Goal: Communication & Community: Answer question/provide support

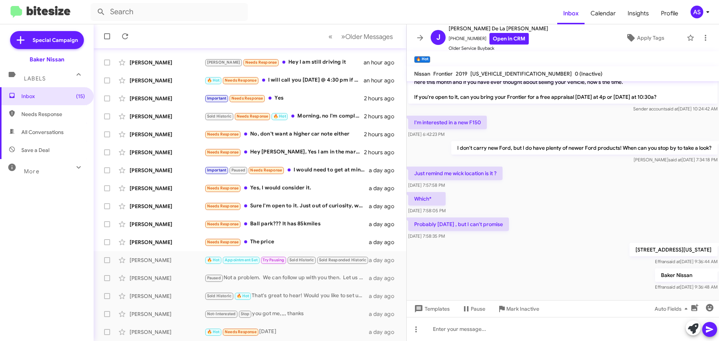
scroll to position [142, 0]
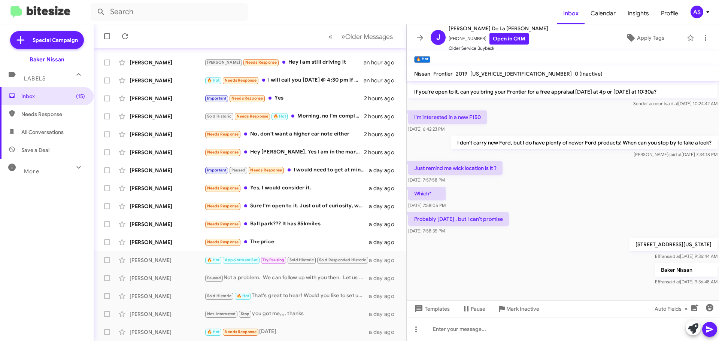
click at [512, 243] on div "19630 Northwest Freeway Houston, Texas 77065 Effran said at Oct 7, 2025, 9:36:4…" at bounding box center [563, 248] width 312 height 25
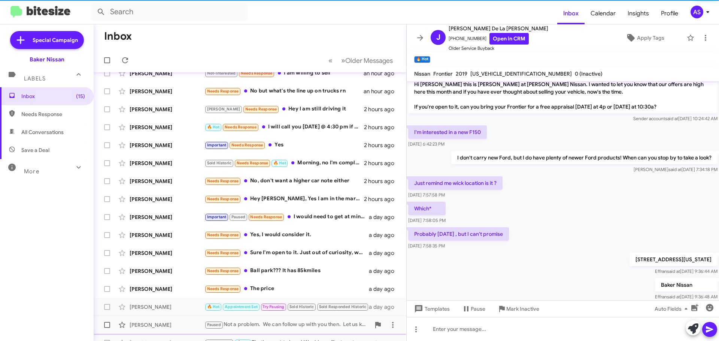
scroll to position [94, 0]
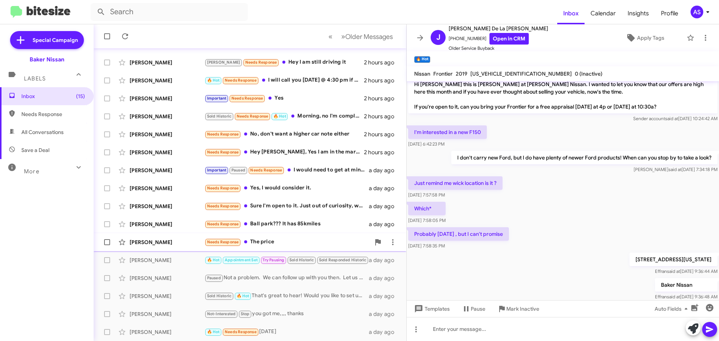
click at [288, 239] on div "Needs Response The price" at bounding box center [287, 242] width 166 height 9
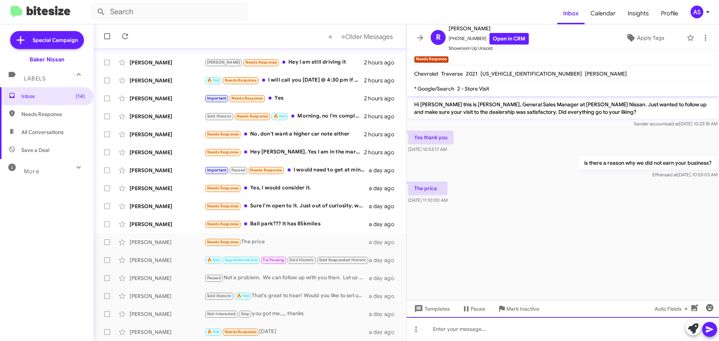
click at [455, 333] on div at bounding box center [563, 329] width 312 height 24
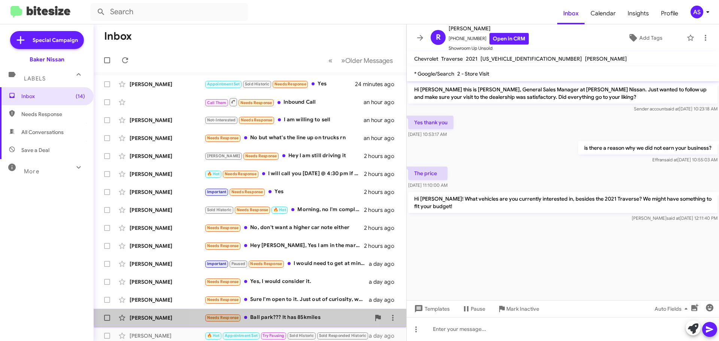
click at [271, 313] on div "[PERSON_NAME] Needs Response Ball park??? It has 85kmiles a day ago" at bounding box center [250, 317] width 301 height 15
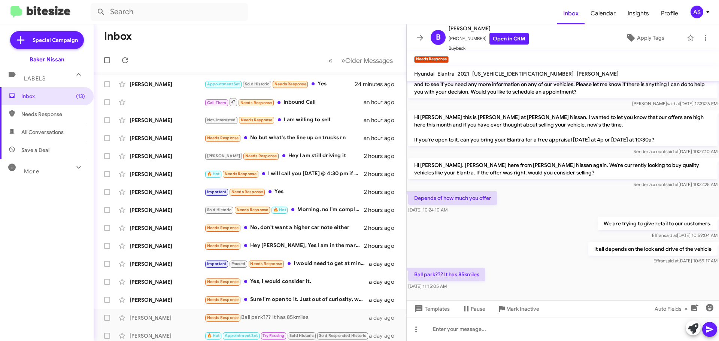
scroll to position [17, 0]
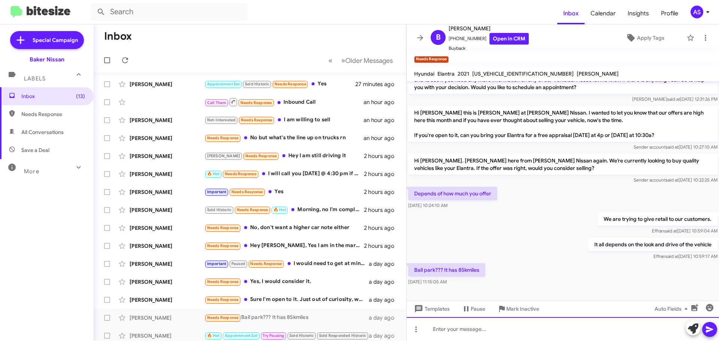
click at [532, 340] on div at bounding box center [563, 329] width 312 height 24
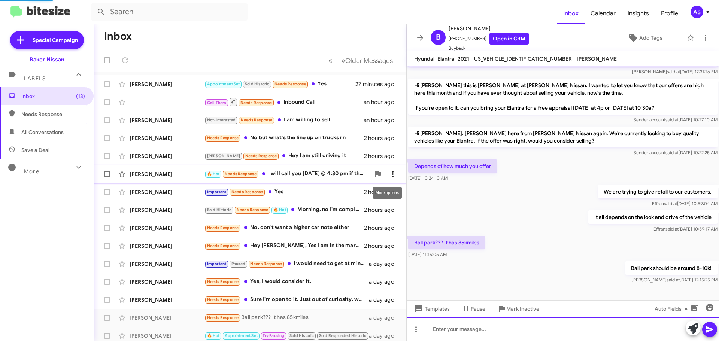
scroll to position [30, 0]
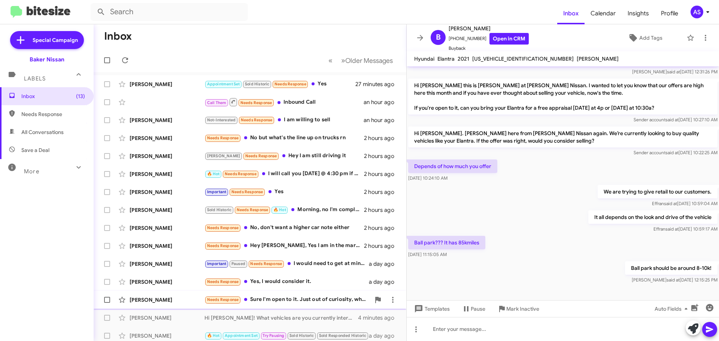
click at [313, 298] on div "Needs Response Sure I'm open to it. Just out of curiosity, why is the dealershi…" at bounding box center [287, 299] width 166 height 9
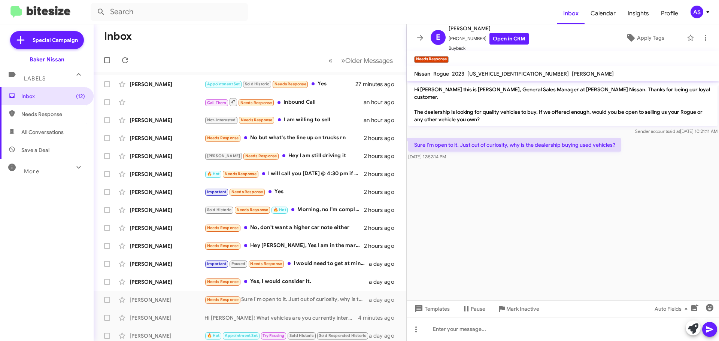
drag, startPoint x: 488, startPoint y: 159, endPoint x: 489, endPoint y: 165, distance: 5.9
click at [489, 164] on cdk-virtual-scroll-viewport "Hi [PERSON_NAME] this is [PERSON_NAME], General Sales Manager at [PERSON_NAME] …" at bounding box center [563, 190] width 312 height 219
drag, startPoint x: 489, startPoint y: 165, endPoint x: 492, endPoint y: 168, distance: 4.8
click at [490, 165] on cdk-virtual-scroll-viewport "Hi [PERSON_NAME] this is [PERSON_NAME], General Sales Manager at [PERSON_NAME] …" at bounding box center [563, 190] width 312 height 219
click at [494, 170] on cdk-virtual-scroll-viewport "Hi [PERSON_NAME] this is [PERSON_NAME], General Sales Manager at [PERSON_NAME] …" at bounding box center [563, 190] width 312 height 219
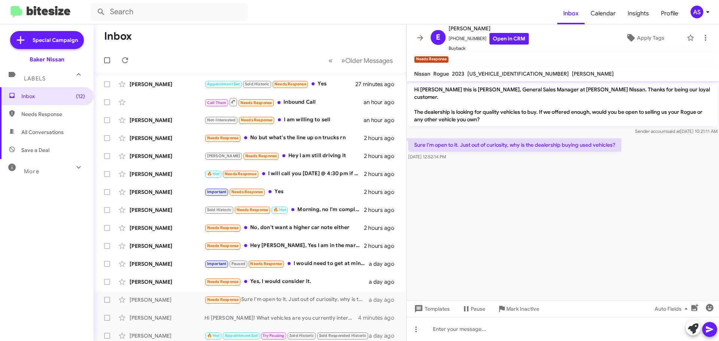
click at [494, 170] on cdk-virtual-scroll-viewport "Hi [PERSON_NAME] this is [PERSON_NAME], General Sales Manager at [PERSON_NAME] …" at bounding box center [563, 190] width 312 height 219
click at [467, 198] on cdk-virtual-scroll-viewport "Hi [PERSON_NAME] this is [PERSON_NAME], General Sales Manager at [PERSON_NAME] …" at bounding box center [563, 190] width 312 height 219
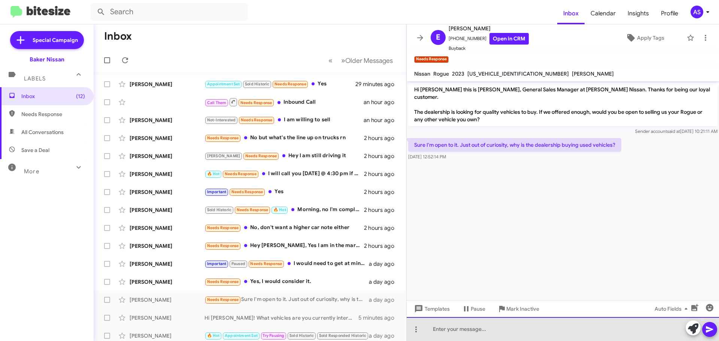
click at [519, 325] on div at bounding box center [563, 329] width 312 height 24
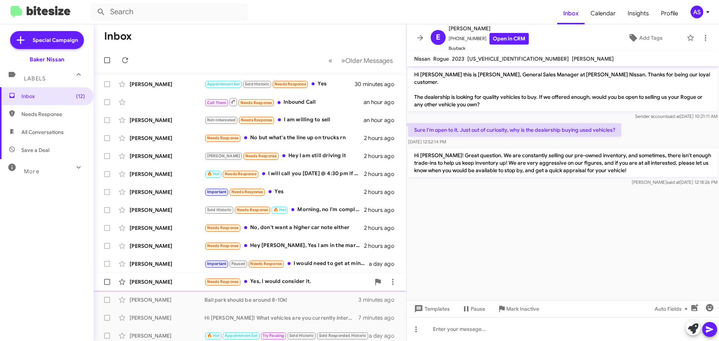
click at [324, 285] on div "Needs Response Yes, I would consider it." at bounding box center [287, 281] width 166 height 9
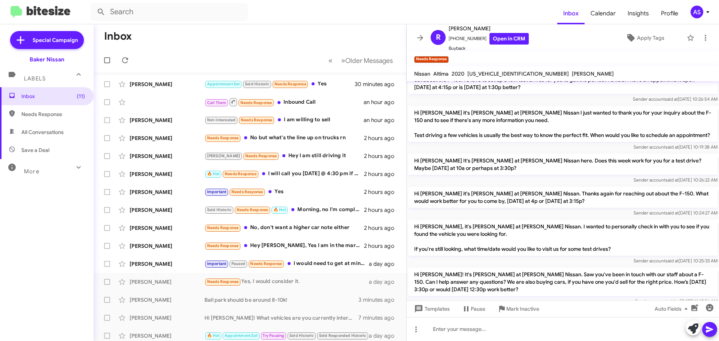
scroll to position [582, 0]
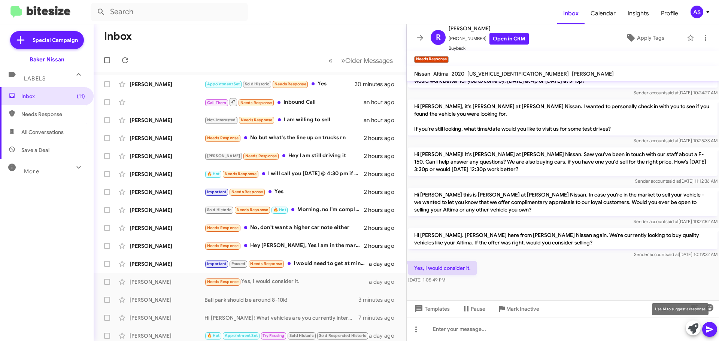
click at [690, 324] on icon at bounding box center [693, 329] width 10 height 10
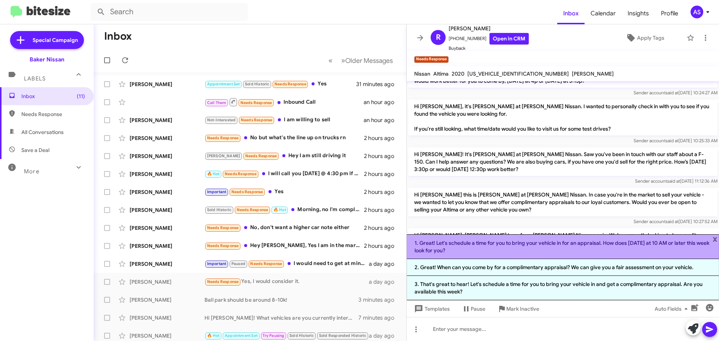
click at [604, 250] on li "1. Great! Let's schedule a time for you to bring your vehicle in for an apprais…" at bounding box center [563, 246] width 312 height 25
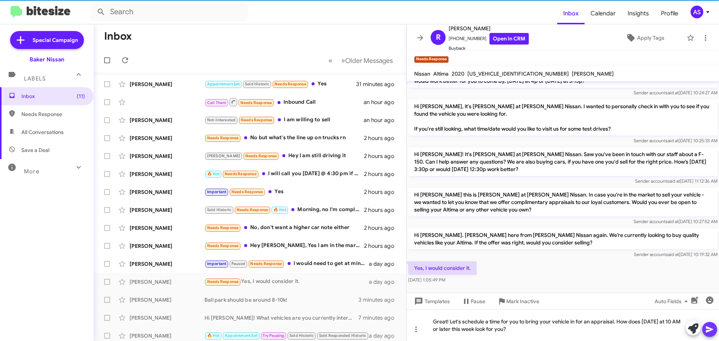
click at [714, 328] on button at bounding box center [709, 329] width 15 height 15
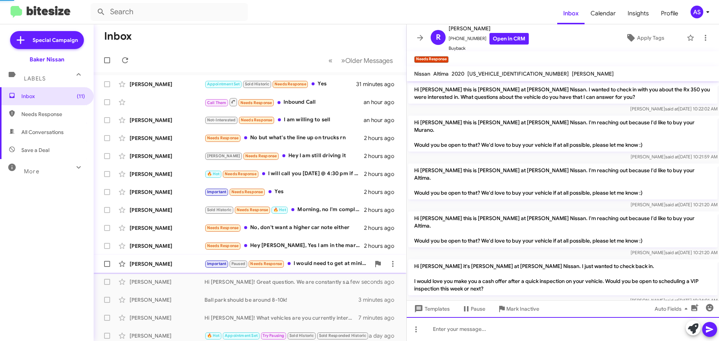
scroll to position [37, 0]
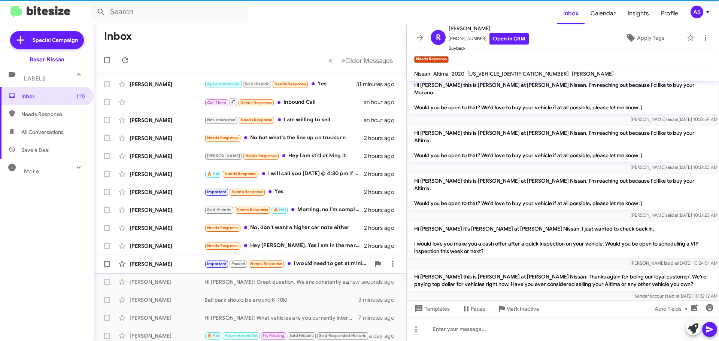
click at [325, 267] on div "Important Paused Needs Response I would need to get at minimum 15K" at bounding box center [287, 263] width 166 height 9
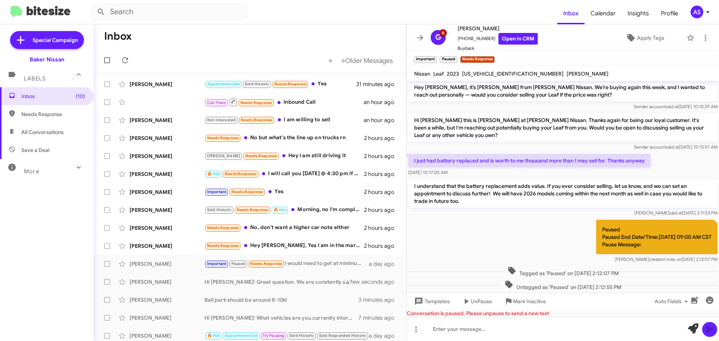
scroll to position [376, 0]
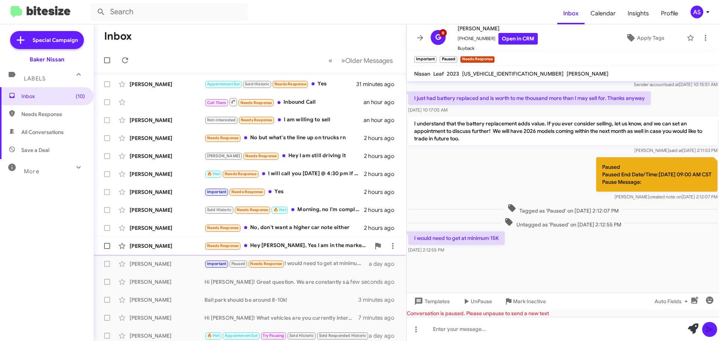
click at [346, 247] on div "Needs Response Hey [PERSON_NAME], Yes I am in the market to sell my car. Can yo…" at bounding box center [287, 246] width 166 height 9
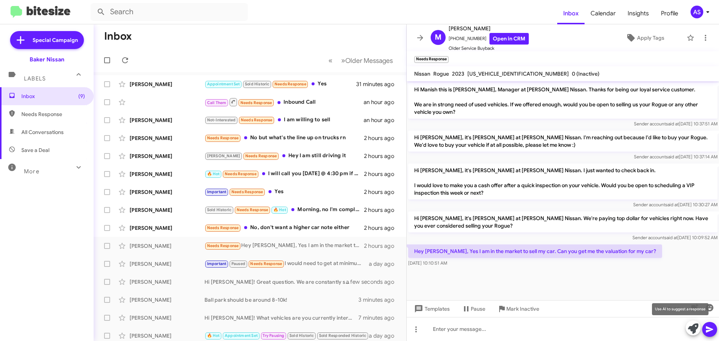
click at [688, 328] on icon at bounding box center [693, 329] width 10 height 10
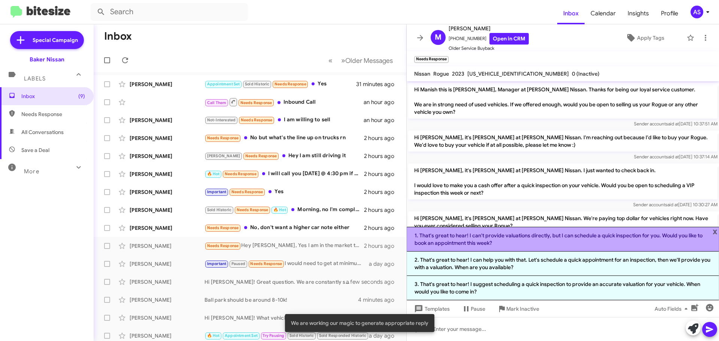
click at [548, 241] on li "1. That's great to hear! I can't provide valuations directly, but I can schedul…" at bounding box center [563, 239] width 312 height 25
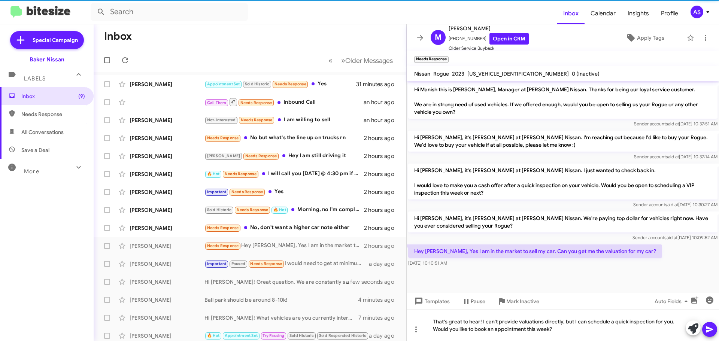
click at [711, 329] on icon at bounding box center [709, 330] width 7 height 6
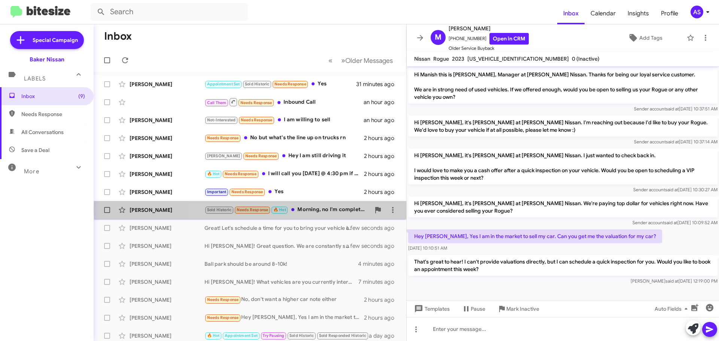
click at [329, 210] on div "Sold Historic Needs Response 🔥 Hot Morning, no I'm completely upside-down on th…" at bounding box center [287, 210] width 166 height 9
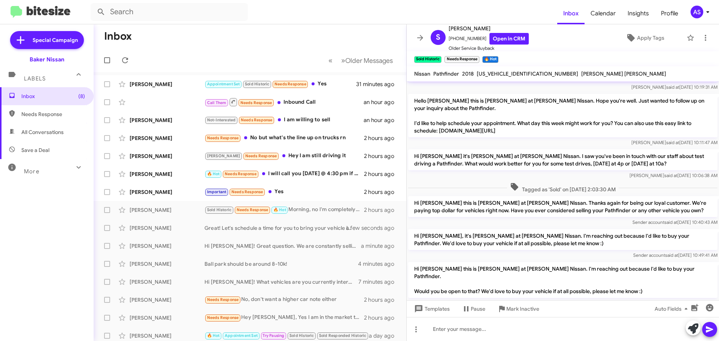
scroll to position [289, 0]
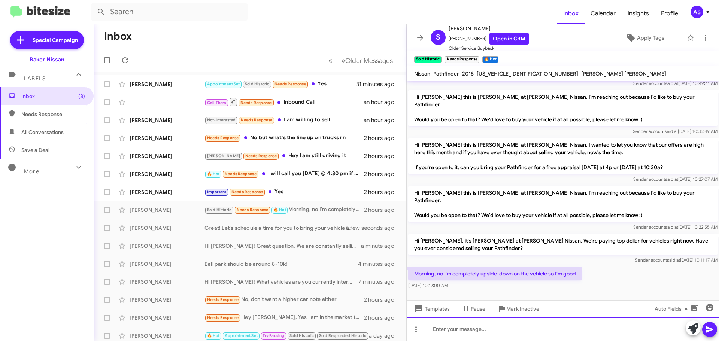
click at [521, 329] on div at bounding box center [563, 329] width 312 height 24
click at [575, 338] on div at bounding box center [563, 329] width 312 height 24
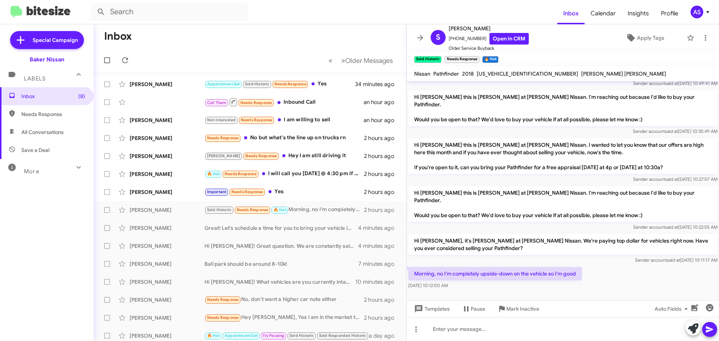
click at [498, 282] on div "[DATE] 10:12:00 AM" at bounding box center [495, 285] width 174 height 7
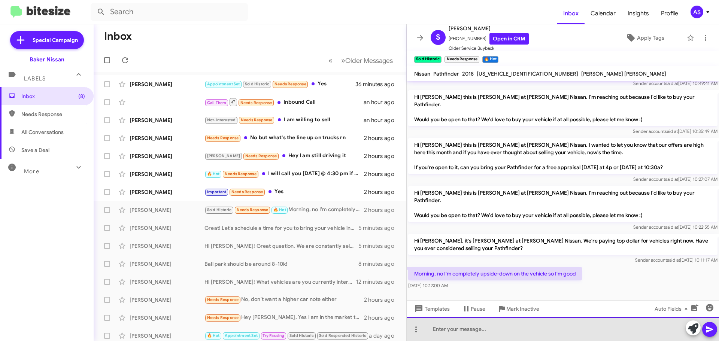
click at [501, 328] on div at bounding box center [563, 329] width 312 height 24
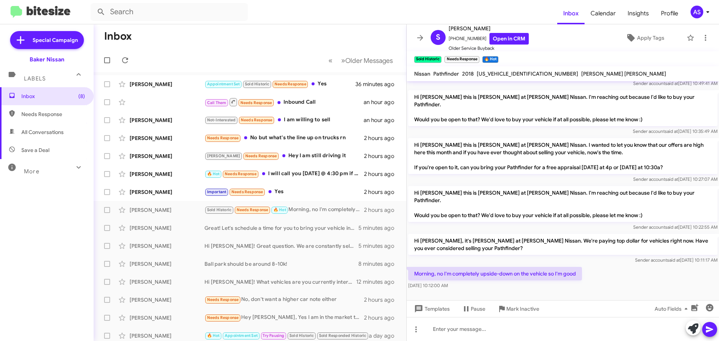
click at [506, 77] on div "[US_VEHICLE_IDENTIFICATION_NUMBER]" at bounding box center [527, 73] width 104 height 9
click at [508, 74] on span "[US_VEHICLE_IDENTIFICATION_NUMBER]" at bounding box center [527, 73] width 101 height 7
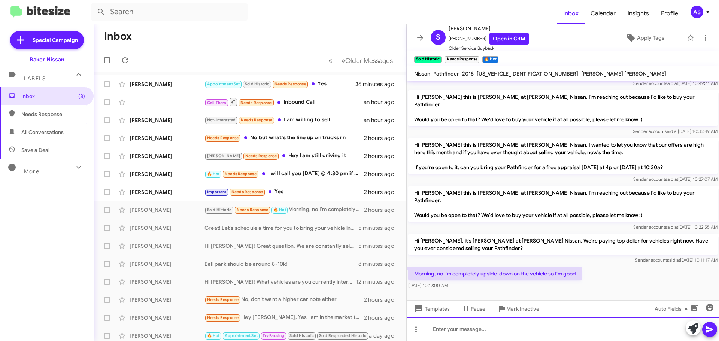
click at [499, 330] on div at bounding box center [563, 329] width 312 height 24
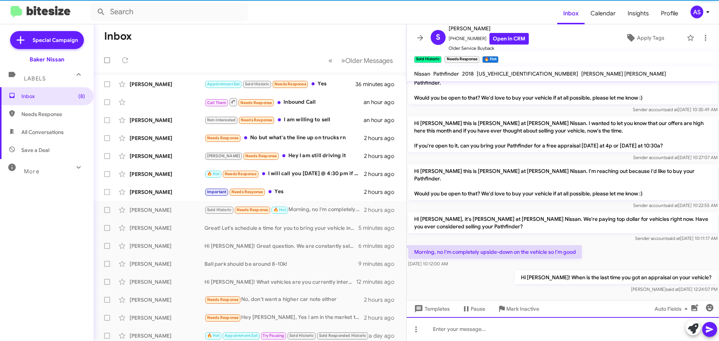
scroll to position [317, 0]
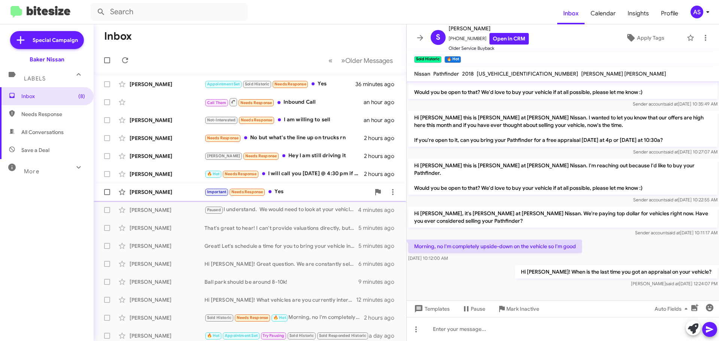
click at [274, 192] on div "Important Needs Response Yes" at bounding box center [287, 192] width 166 height 9
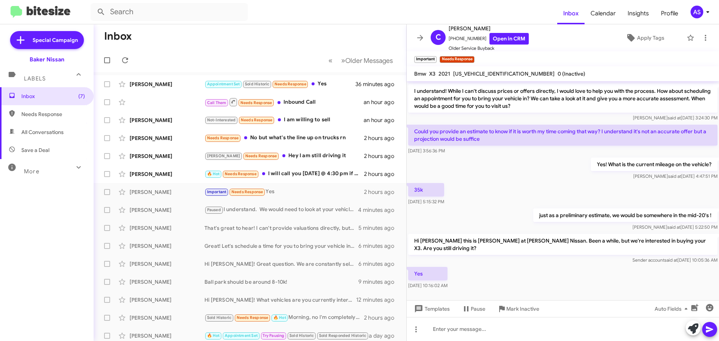
click at [496, 279] on div "Yes [DATE] 10:16:02 AM" at bounding box center [563, 277] width 312 height 25
click at [479, 276] on div "Yes [DATE] 10:16:02 AM" at bounding box center [563, 277] width 312 height 25
drag, startPoint x: 466, startPoint y: 278, endPoint x: 473, endPoint y: 277, distance: 6.8
click at [467, 277] on div "Yes [DATE] 10:16:02 AM" at bounding box center [563, 277] width 312 height 25
click at [473, 277] on div "Yes [DATE] 10:16:02 AM" at bounding box center [563, 277] width 312 height 25
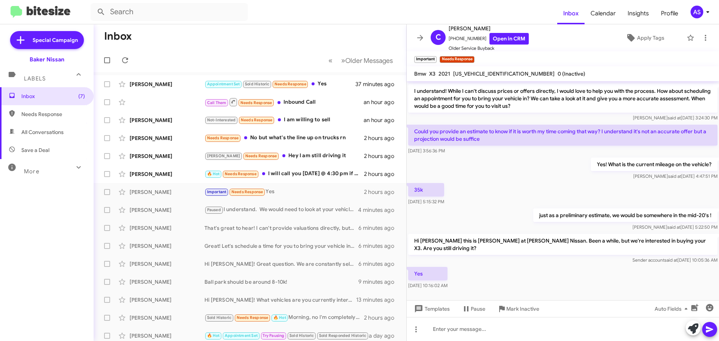
click at [473, 277] on div "Yes [DATE] 10:16:02 AM" at bounding box center [563, 277] width 312 height 25
click at [480, 291] on div at bounding box center [563, 299] width 312 height 17
click at [691, 325] on icon at bounding box center [693, 329] width 10 height 10
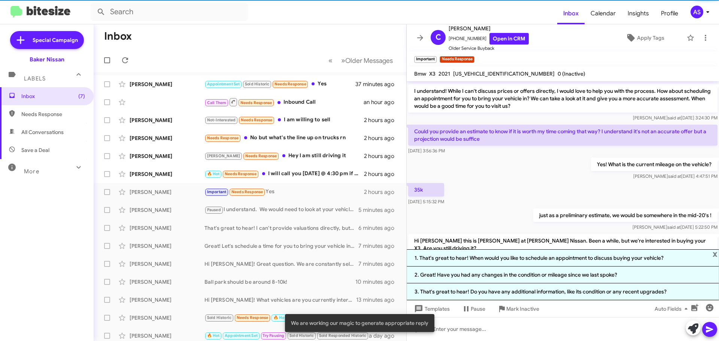
scroll to position [130, 0]
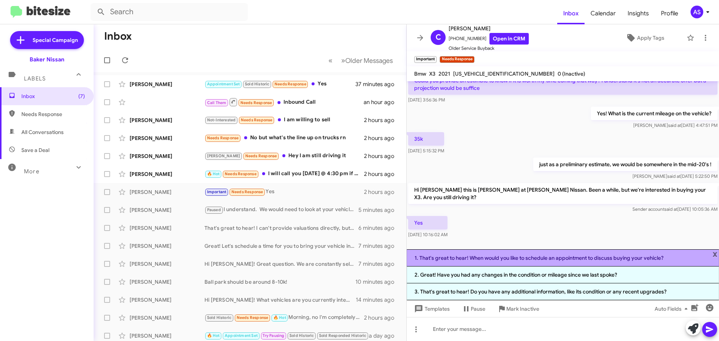
click at [548, 259] on li "1. That's great to hear! When would you like to schedule an appointment to disc…" at bounding box center [563, 257] width 312 height 17
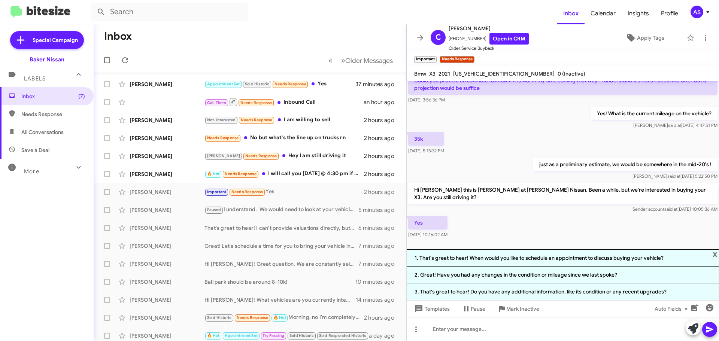
scroll to position [79, 0]
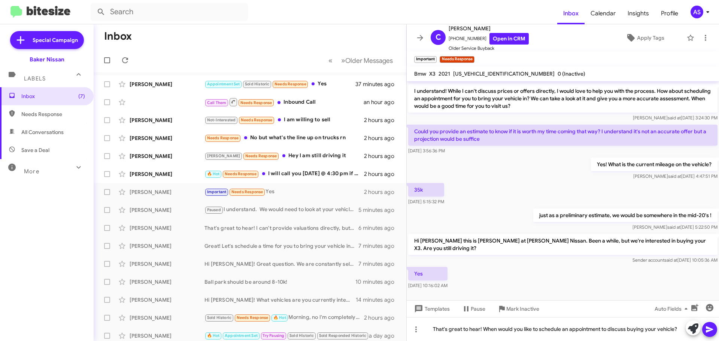
click at [712, 330] on icon at bounding box center [709, 330] width 7 height 6
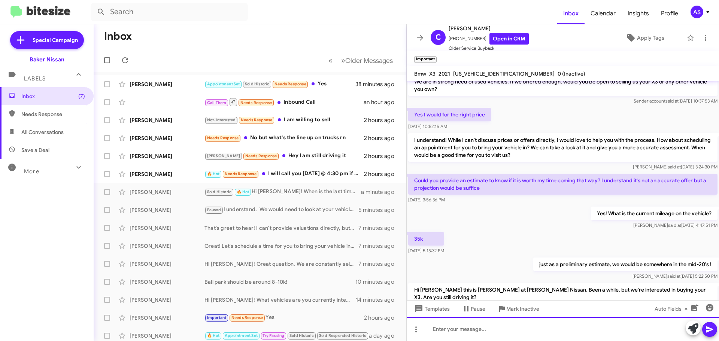
scroll to position [107, 0]
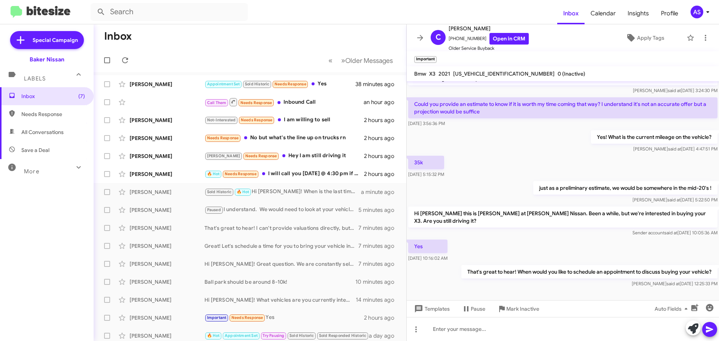
click at [470, 289] on div at bounding box center [563, 298] width 312 height 19
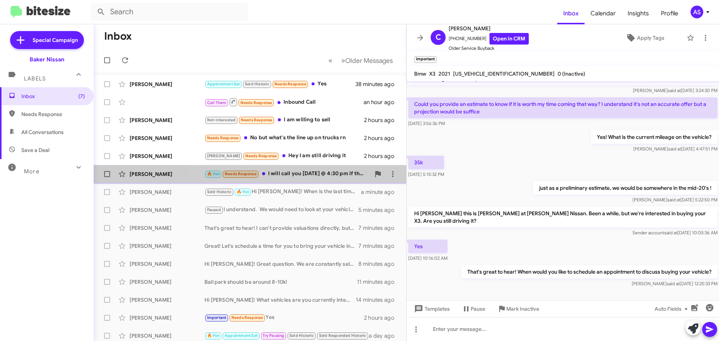
click at [298, 170] on div "🔥 Hot Needs Response I will call you [DATE] @ 4:30 pm if that's ok with you" at bounding box center [287, 174] width 166 height 9
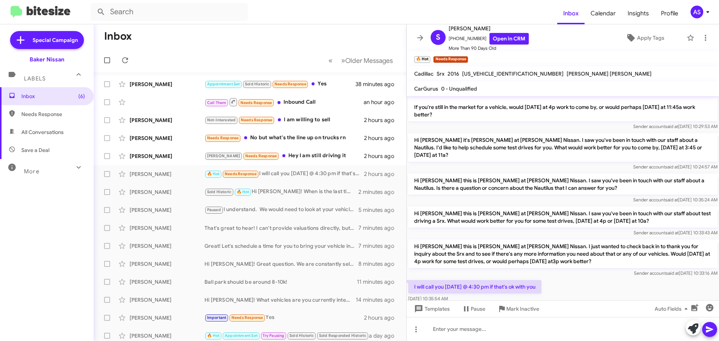
scroll to position [754, 0]
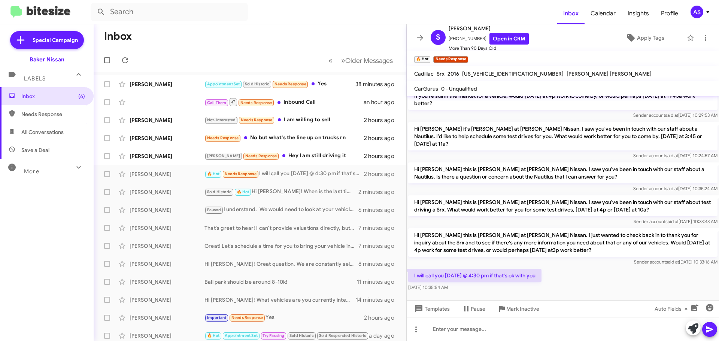
click at [488, 293] on div at bounding box center [563, 311] width 312 height 37
click at [480, 298] on div at bounding box center [563, 311] width 312 height 37
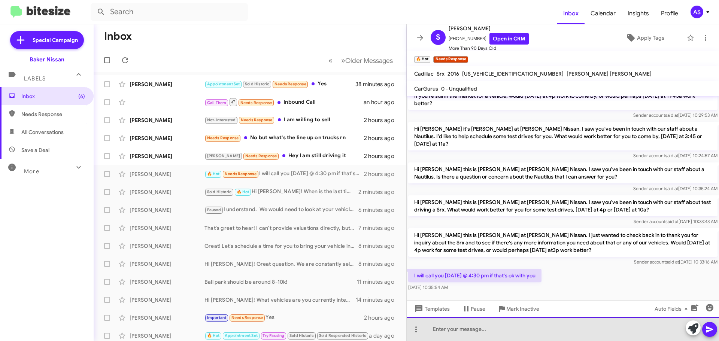
click at [479, 324] on div at bounding box center [563, 329] width 312 height 24
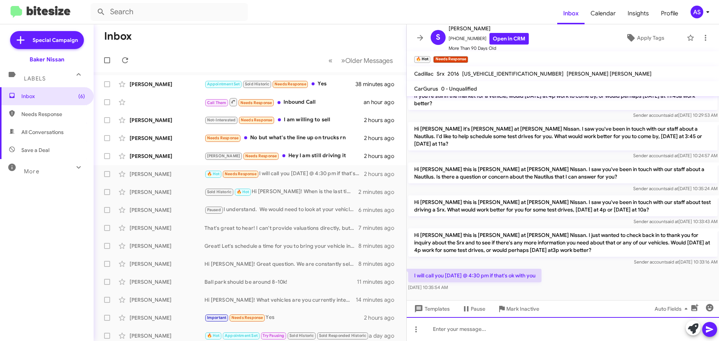
click at [475, 325] on div at bounding box center [563, 329] width 312 height 24
click at [476, 335] on div at bounding box center [563, 329] width 312 height 24
drag, startPoint x: 485, startPoint y: 335, endPoint x: 493, endPoint y: 331, distance: 8.9
click at [485, 335] on div at bounding box center [563, 329] width 312 height 24
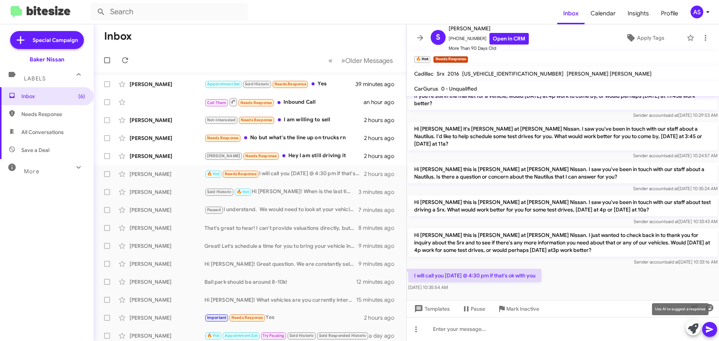
click at [691, 327] on icon at bounding box center [693, 329] width 10 height 10
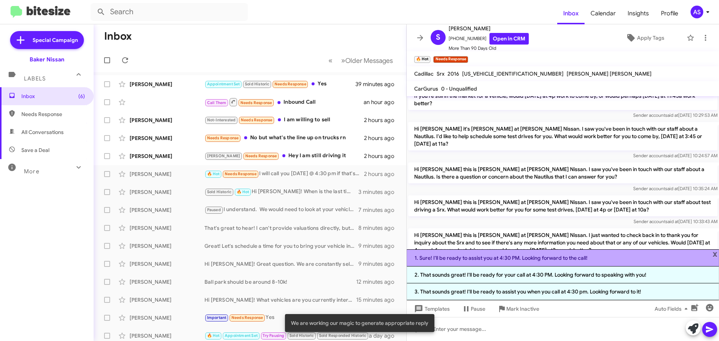
click at [530, 262] on li "1. Sure! I'll be ready to assist you at 4:30 PM. Looking forward to the call!" at bounding box center [563, 257] width 312 height 17
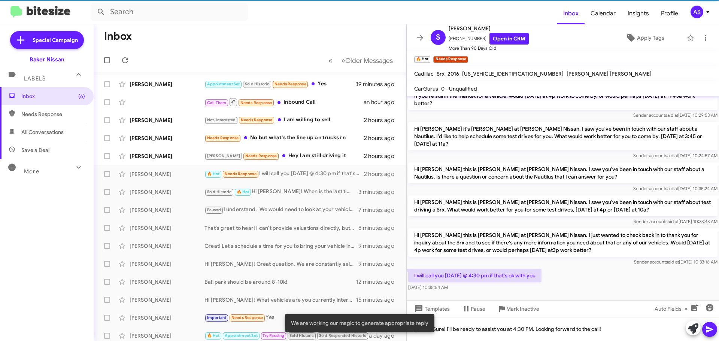
click at [708, 328] on icon at bounding box center [709, 330] width 7 height 6
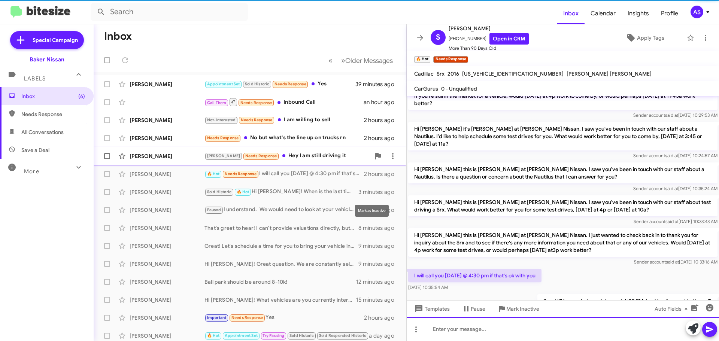
scroll to position [0, 0]
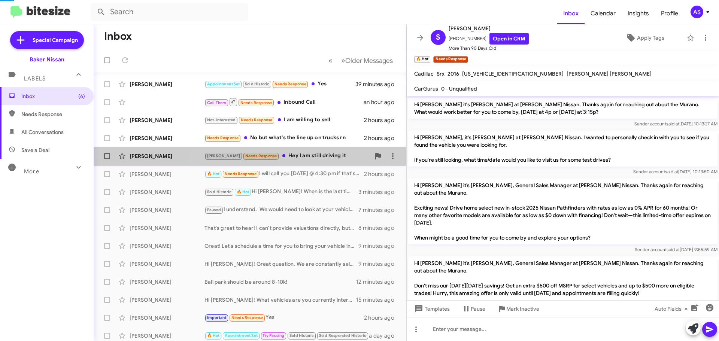
click at [304, 158] on div "[PERSON_NAME] Needs Response Hey I am still driving it" at bounding box center [287, 156] width 166 height 9
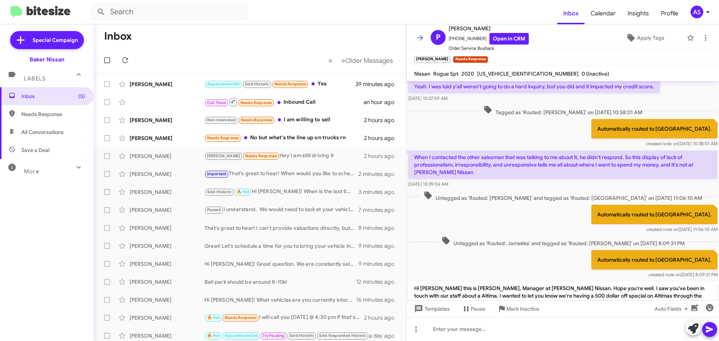
scroll to position [229, 0]
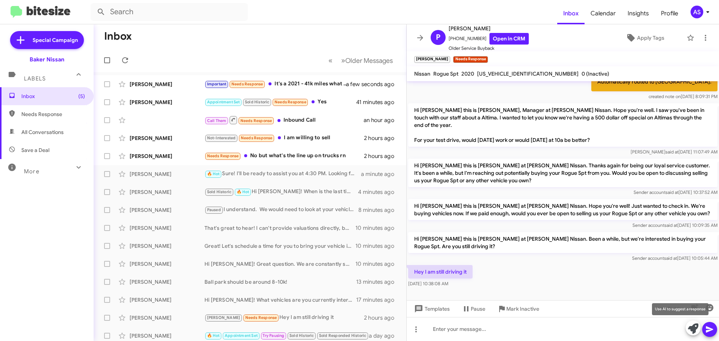
click at [695, 330] on icon at bounding box center [693, 329] width 10 height 10
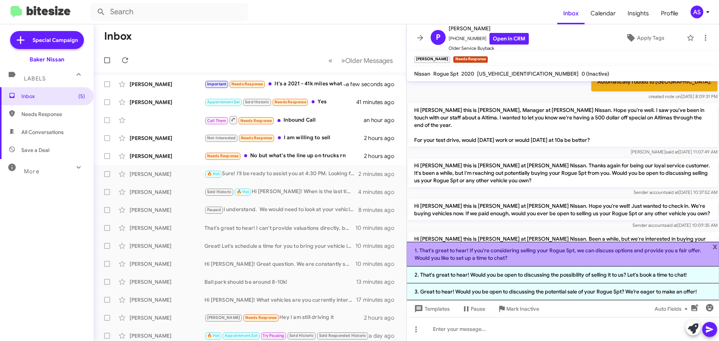
click at [513, 261] on li "1. That's great to hear! If you're considering selling your Rogue Spt, we can d…" at bounding box center [563, 254] width 312 height 25
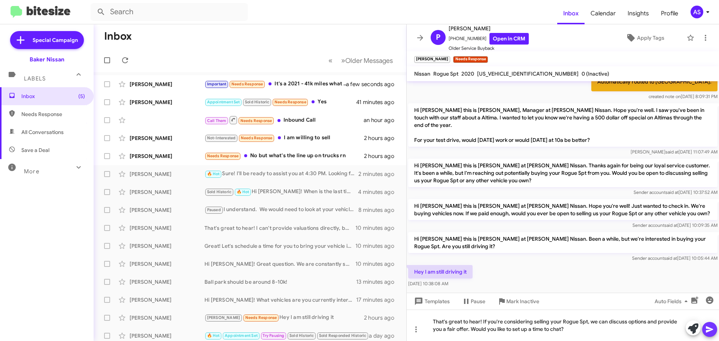
click at [709, 330] on icon at bounding box center [709, 330] width 7 height 6
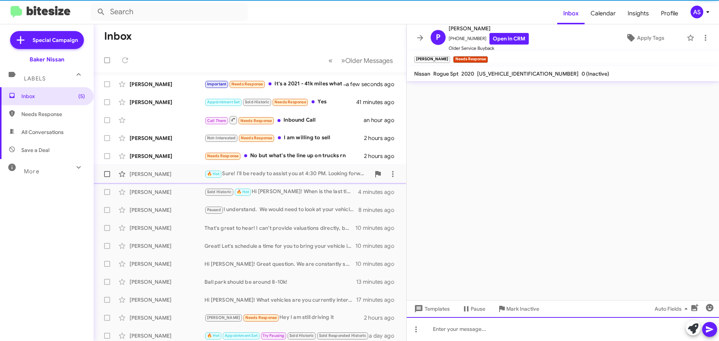
scroll to position [0, 0]
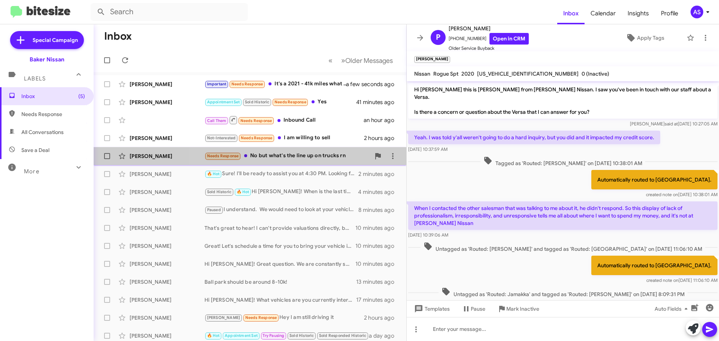
click at [334, 161] on div "[PERSON_NAME] Needs Response No but what's the line up on trucks rn 2 hours ago" at bounding box center [250, 156] width 301 height 15
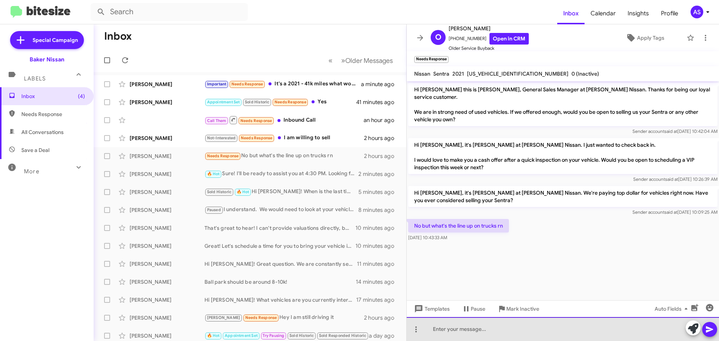
click at [567, 320] on div at bounding box center [563, 329] width 312 height 24
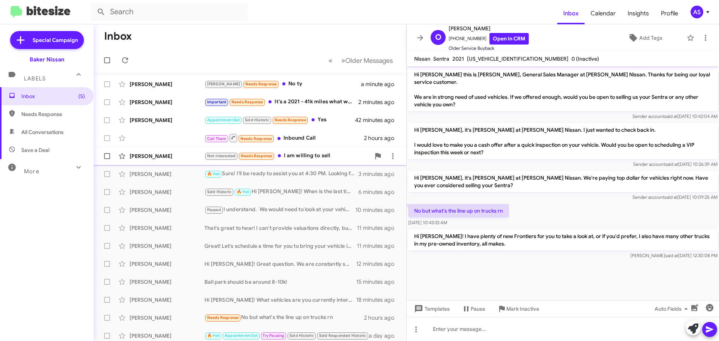
click at [304, 160] on div "Not-Interested Needs Response I am willing to sell" at bounding box center [287, 156] width 166 height 9
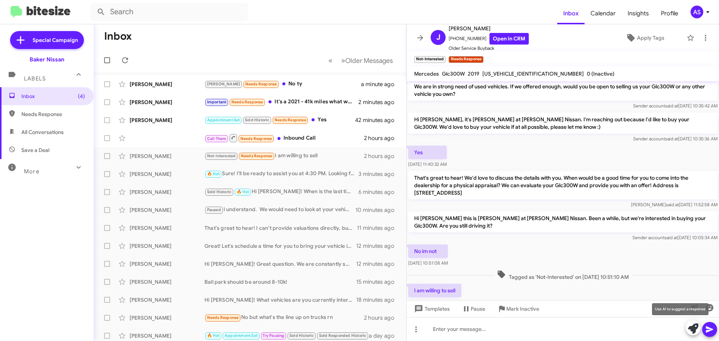
click at [691, 327] on icon at bounding box center [693, 329] width 10 height 10
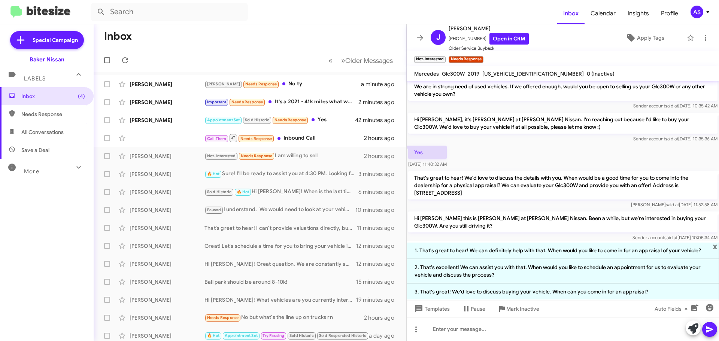
click at [607, 248] on li "1. That's great to hear! We can definitely help with that. When would you like …" at bounding box center [563, 250] width 312 height 17
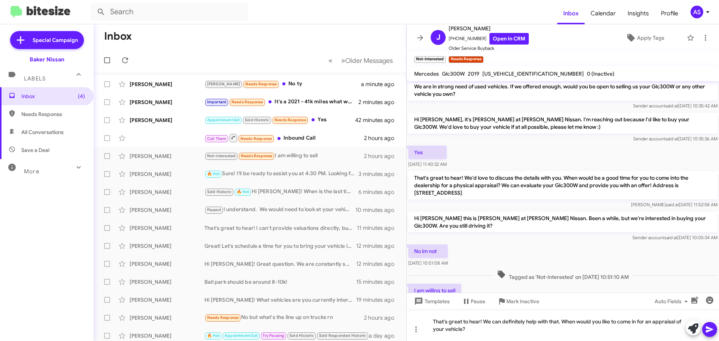
click at [708, 328] on icon at bounding box center [709, 330] width 7 height 6
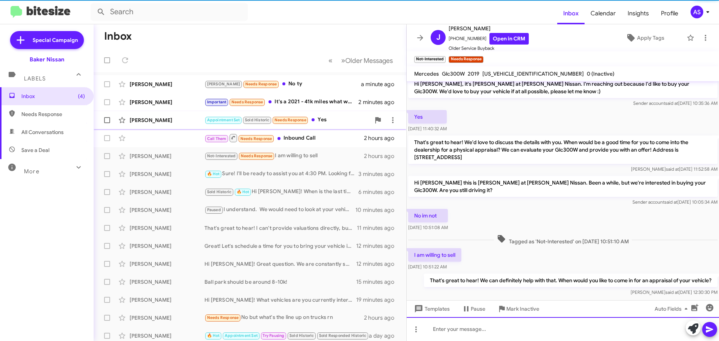
scroll to position [68, 0]
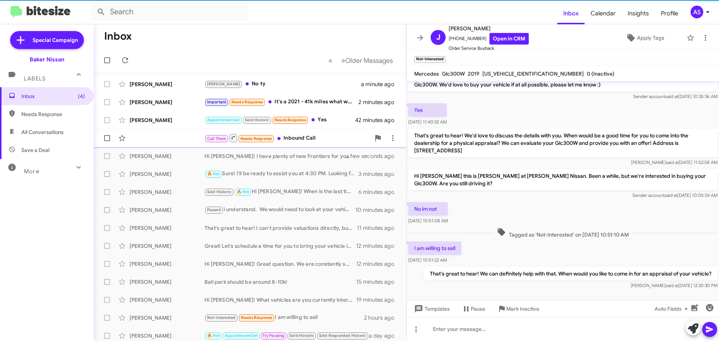
click at [301, 143] on div "Call Them Needs Response Inbound Call 2 hours ago" at bounding box center [250, 138] width 301 height 15
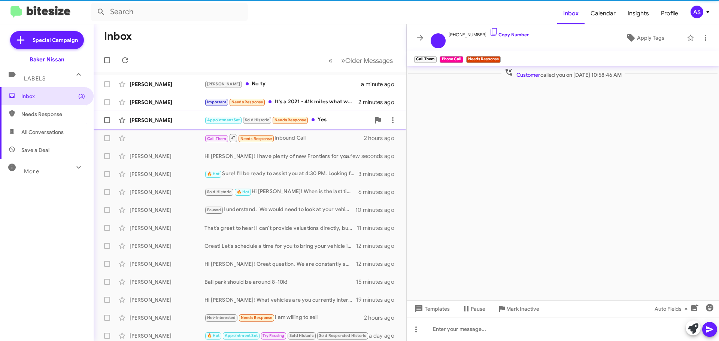
click at [350, 118] on div "Appointment Set Sold Historic Needs Response Yes" at bounding box center [287, 120] width 166 height 9
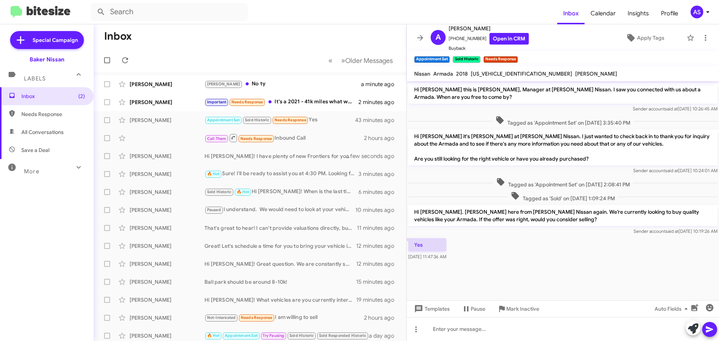
click at [486, 274] on div at bounding box center [563, 268] width 312 height 13
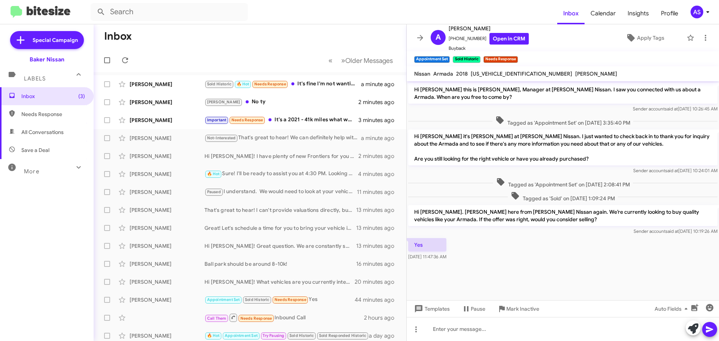
click at [489, 268] on div at bounding box center [563, 268] width 312 height 13
click at [520, 272] on div at bounding box center [563, 268] width 312 height 13
click at [437, 285] on cdk-virtual-scroll-viewport "Hi [PERSON_NAME] this is [PERSON_NAME], Manager at [PERSON_NAME] Nissan. I saw …" at bounding box center [563, 190] width 312 height 219
click at [516, 281] on cdk-virtual-scroll-viewport "Hi [PERSON_NAME] this is [PERSON_NAME], Manager at [PERSON_NAME] Nissan. I saw …" at bounding box center [563, 190] width 312 height 219
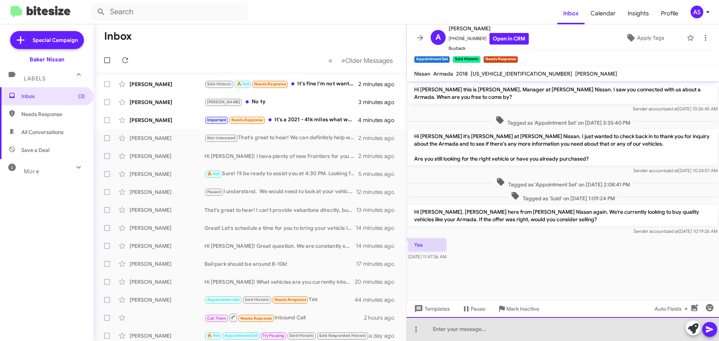
click at [512, 321] on div at bounding box center [563, 329] width 312 height 24
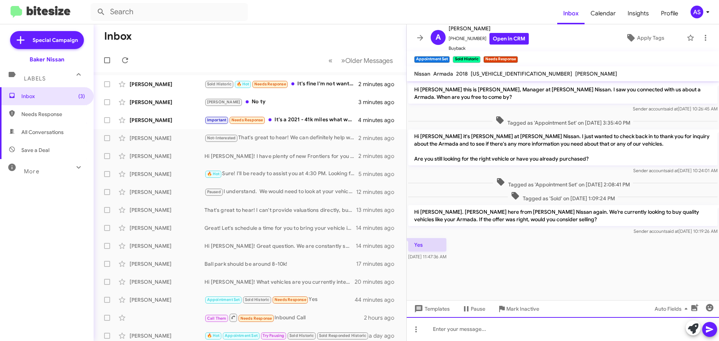
click at [470, 338] on div at bounding box center [563, 329] width 312 height 24
click at [473, 334] on div at bounding box center [563, 329] width 312 height 24
click at [489, 332] on div at bounding box center [563, 329] width 312 height 24
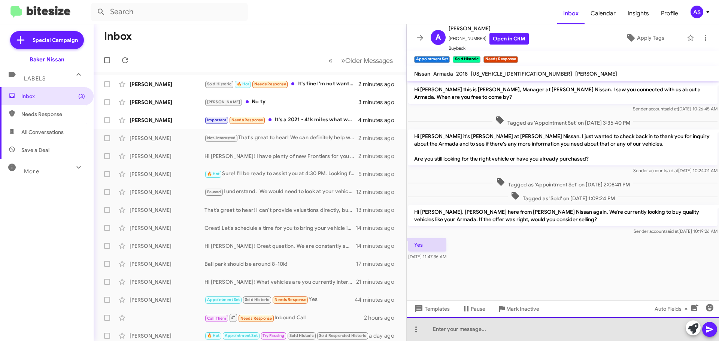
click at [489, 332] on div at bounding box center [563, 329] width 312 height 24
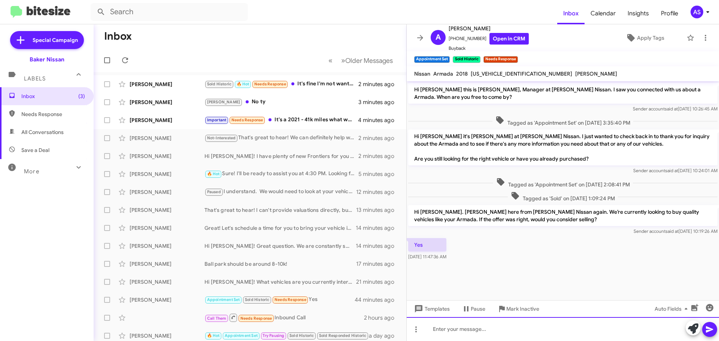
click at [489, 332] on div at bounding box center [563, 329] width 312 height 24
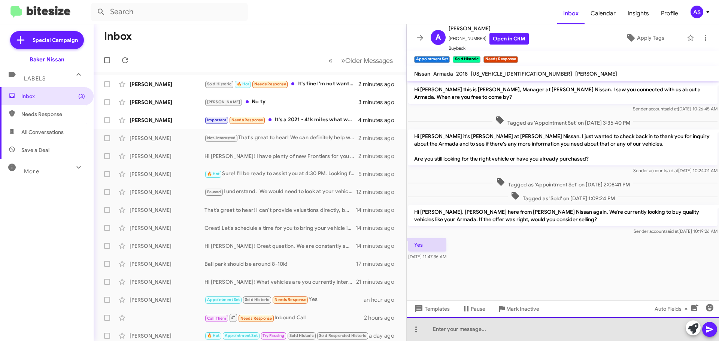
click at [488, 339] on div at bounding box center [563, 329] width 312 height 24
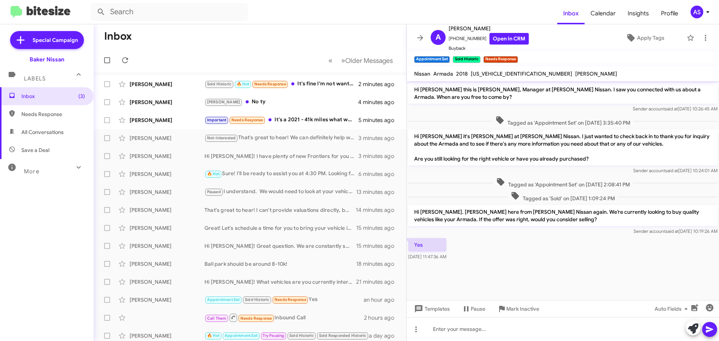
click at [547, 285] on cdk-virtual-scroll-viewport "Hi [PERSON_NAME] this is [PERSON_NAME], Manager at [PERSON_NAME] Nissan. I saw …" at bounding box center [563, 190] width 312 height 219
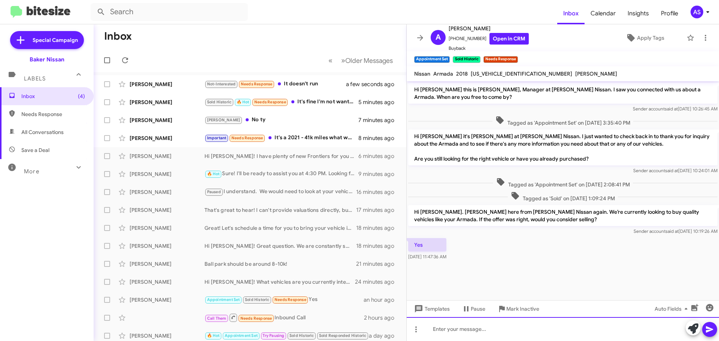
click at [502, 327] on div at bounding box center [563, 329] width 312 height 24
drag, startPoint x: 484, startPoint y: 330, endPoint x: 483, endPoint y: 325, distance: 5.0
click at [483, 327] on div at bounding box center [563, 329] width 312 height 24
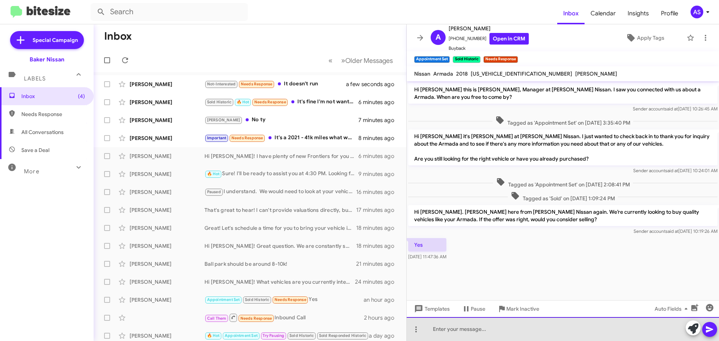
click at [489, 324] on div at bounding box center [563, 329] width 312 height 24
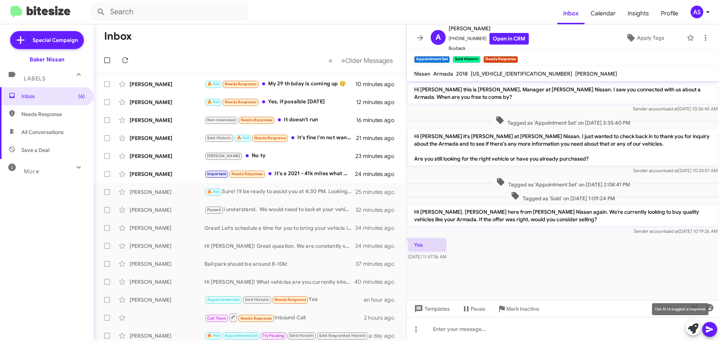
click at [687, 328] on button at bounding box center [693, 328] width 15 height 15
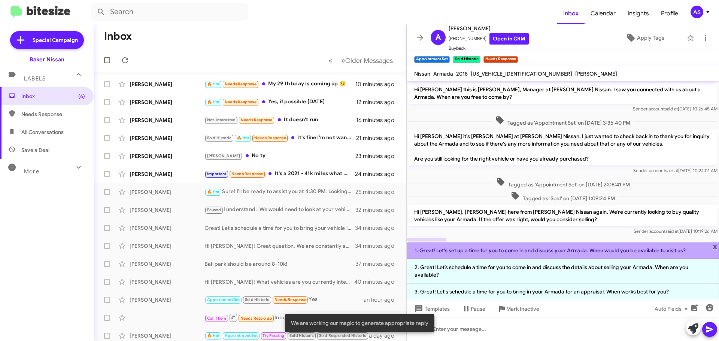
click at [505, 254] on li "1. Great! Let's set up a time for you to come in and discuss your Armada. When …" at bounding box center [563, 250] width 312 height 17
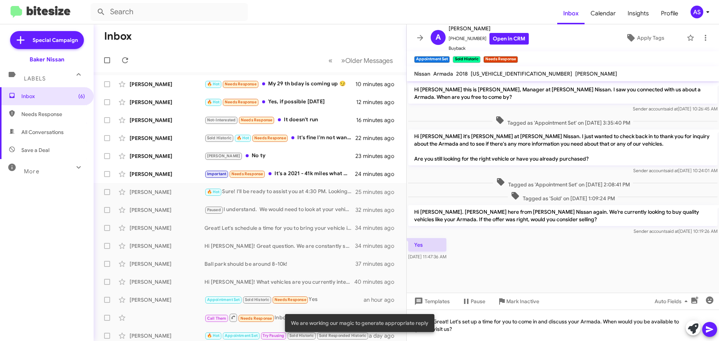
click at [706, 329] on icon at bounding box center [709, 330] width 7 height 6
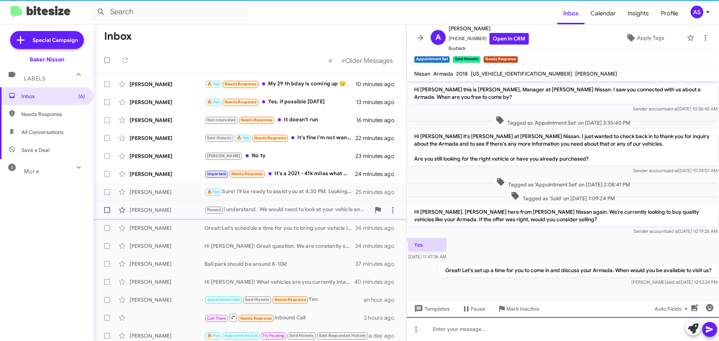
scroll to position [2, 0]
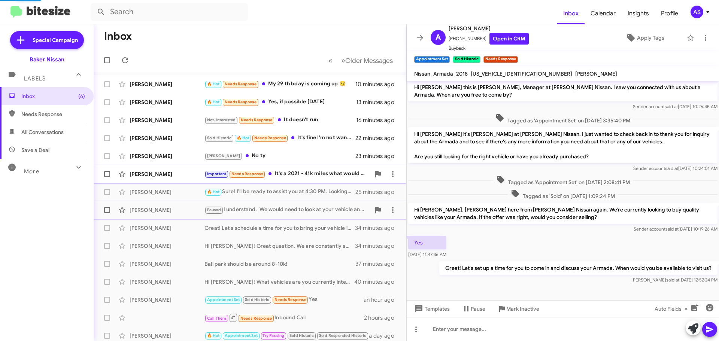
click at [304, 179] on div "[PERSON_NAME] Important Needs Response It's a 2021 - 41k miles what would you p…" at bounding box center [250, 174] width 301 height 15
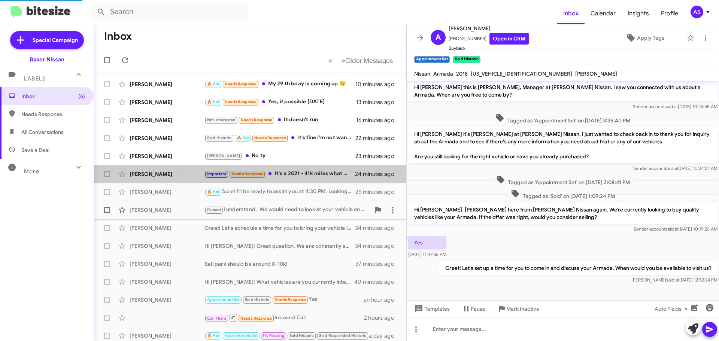
scroll to position [134, 0]
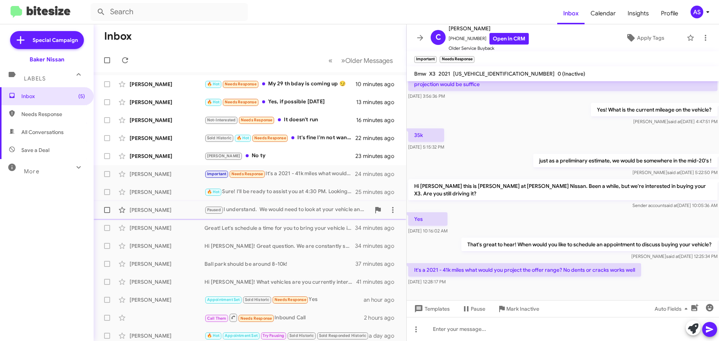
click at [463, 71] on span "[US_VEHICLE_IDENTIFICATION_NUMBER]" at bounding box center [503, 73] width 101 height 7
click at [464, 71] on span "[US_VEHICLE_IDENTIFICATION_NUMBER]" at bounding box center [503, 73] width 101 height 7
click at [465, 71] on span "[US_VEHICLE_IDENTIFICATION_NUMBER]" at bounding box center [503, 73] width 101 height 7
copy span "[US_VEHICLE_IDENTIFICATION_NUMBER]"
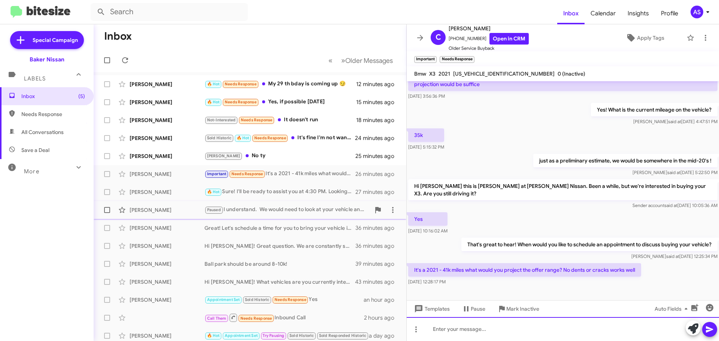
click at [515, 333] on div at bounding box center [563, 329] width 312 height 24
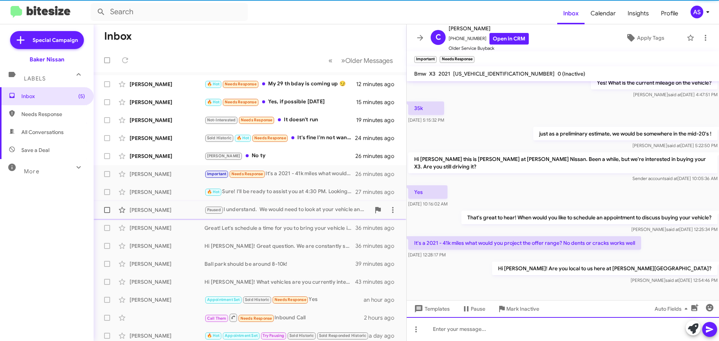
scroll to position [161, 0]
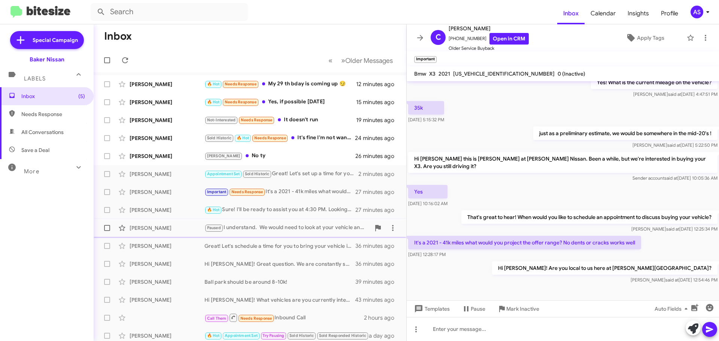
click at [464, 285] on div at bounding box center [563, 296] width 312 height 22
click at [270, 162] on div "[PERSON_NAME] [PERSON_NAME] No ty 26 minutes ago" at bounding box center [250, 156] width 301 height 15
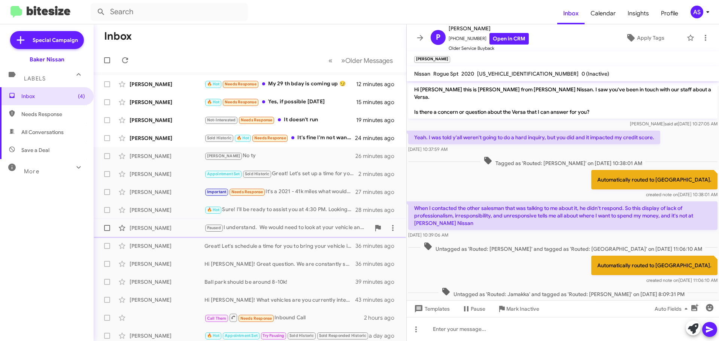
scroll to position [291, 0]
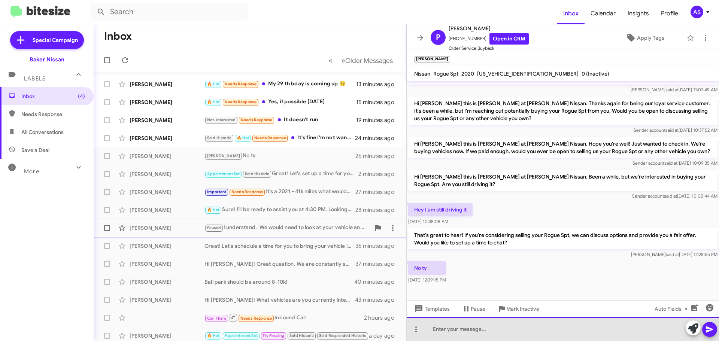
click at [506, 324] on div at bounding box center [563, 329] width 312 height 24
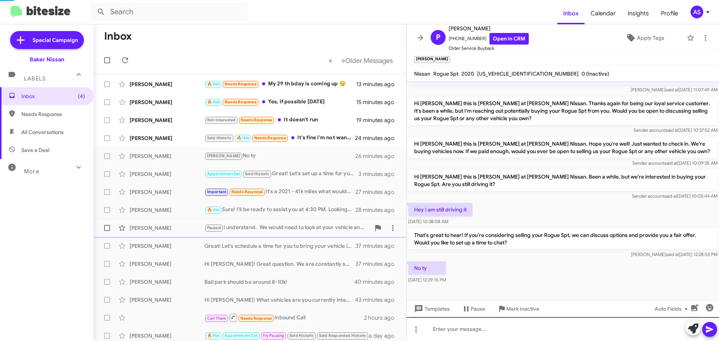
scroll to position [0, 0]
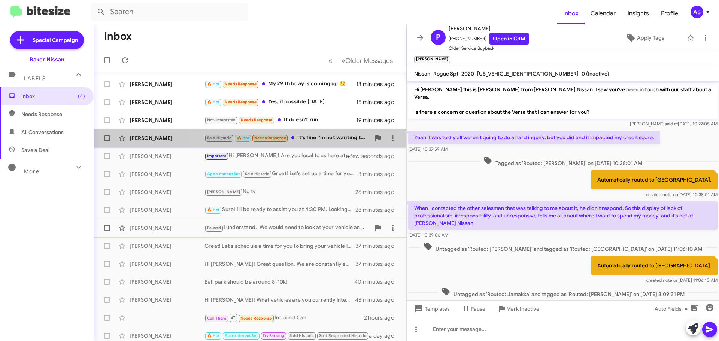
click at [322, 135] on div "Sold Historic 🔥 Hot Needs Response It's fine I'm not wanting to get a new vehic…" at bounding box center [287, 138] width 166 height 9
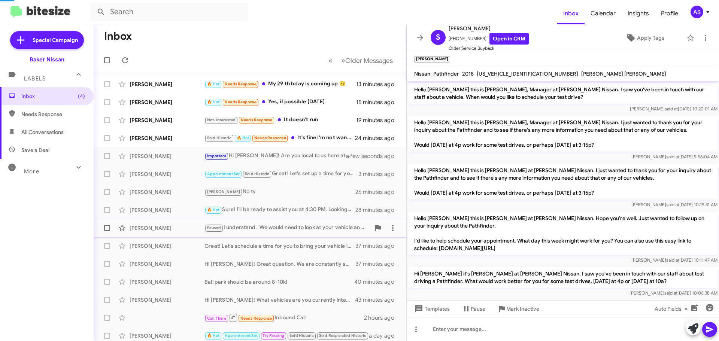
scroll to position [344, 0]
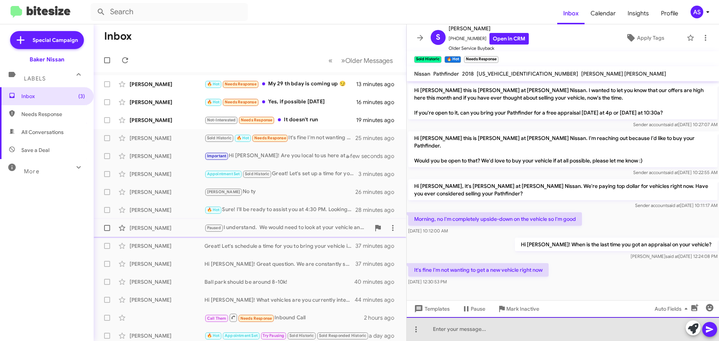
click at [516, 332] on div at bounding box center [563, 329] width 312 height 24
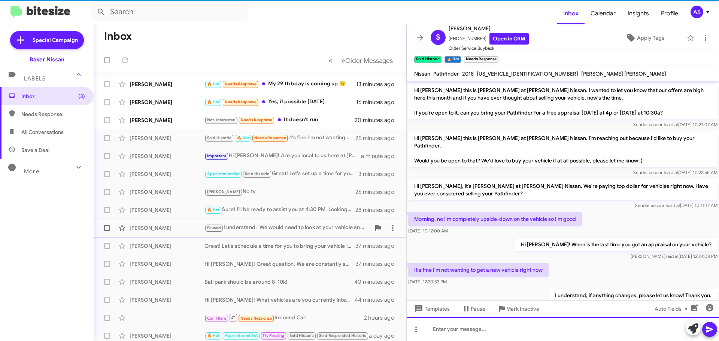
scroll to position [0, 0]
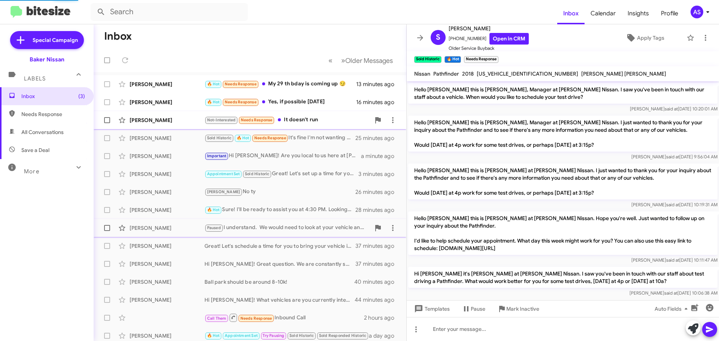
click at [309, 121] on div "Not-Interested Needs Response It doesn't run" at bounding box center [287, 120] width 166 height 9
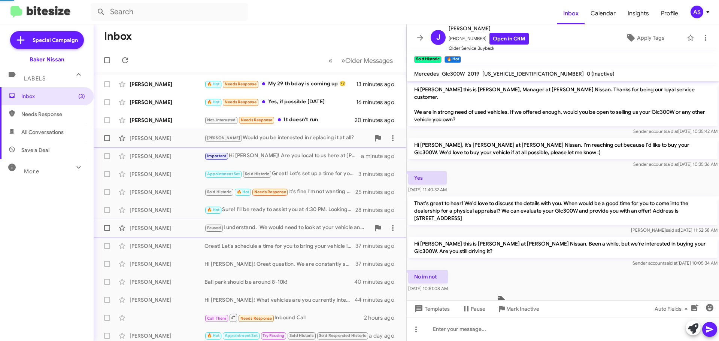
scroll to position [95, 0]
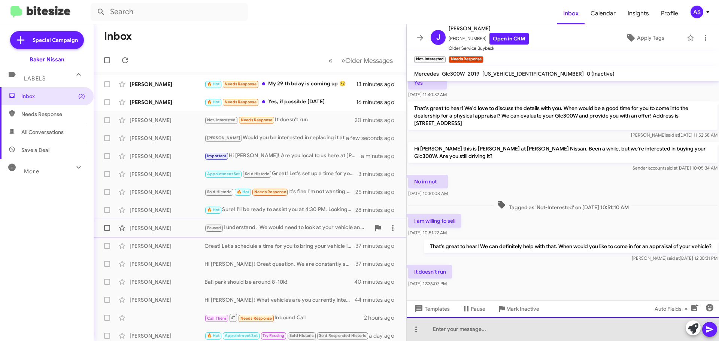
click at [506, 331] on div at bounding box center [563, 329] width 312 height 24
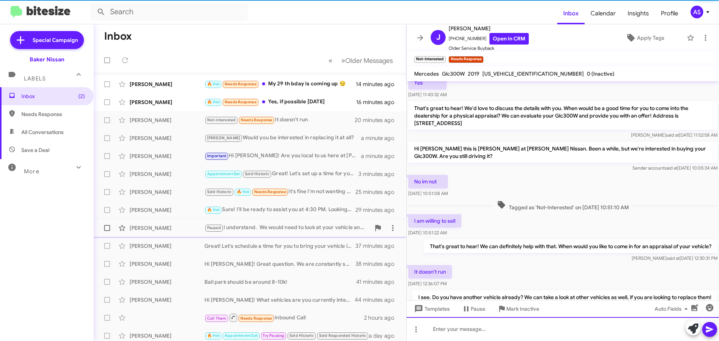
scroll to position [0, 0]
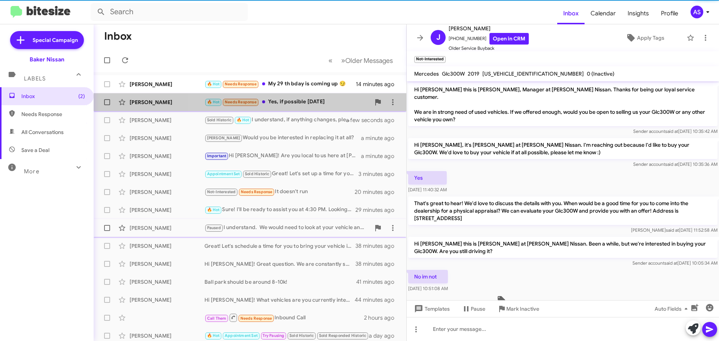
click at [304, 93] on span "[PERSON_NAME] 🔥 Hot Needs Response Yes, if possible [DATE]" at bounding box center [250, 102] width 313 height 18
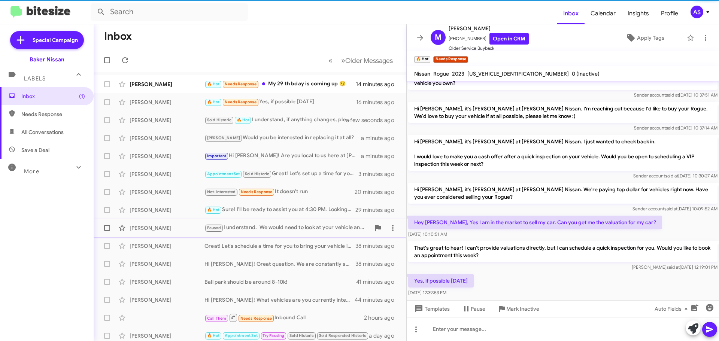
scroll to position [40, 0]
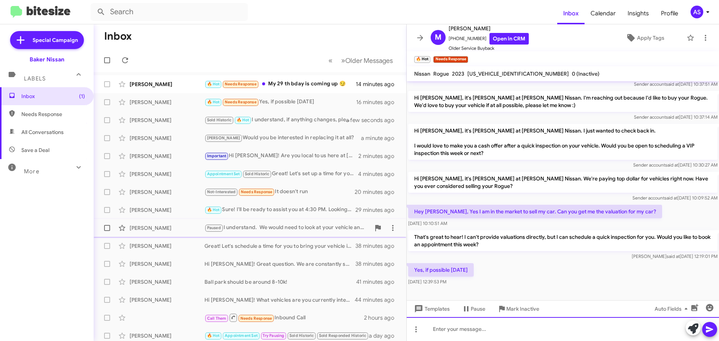
click at [552, 325] on div at bounding box center [563, 329] width 312 height 24
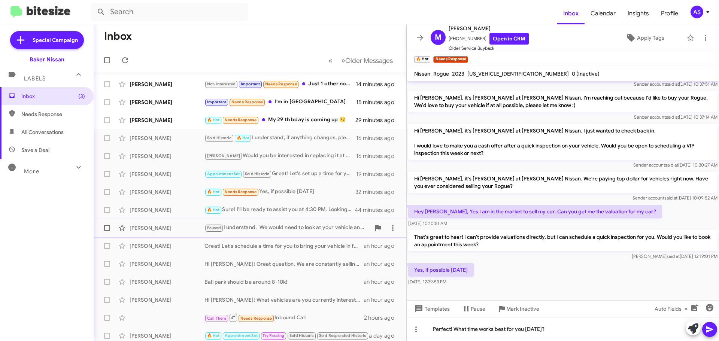
drag, startPoint x: 56, startPoint y: 232, endPoint x: 56, endPoint y: 236, distance: 4.1
click at [56, 235] on div "Inbox (3) Needs Response All Conversations Save a Deal More Important 🔥 Hot App…" at bounding box center [47, 189] width 94 height 205
click at [574, 279] on div "Yes, if possible [DATE][DATE] 12:39:53 PM" at bounding box center [563, 274] width 312 height 25
click at [708, 329] on icon at bounding box center [709, 329] width 9 height 9
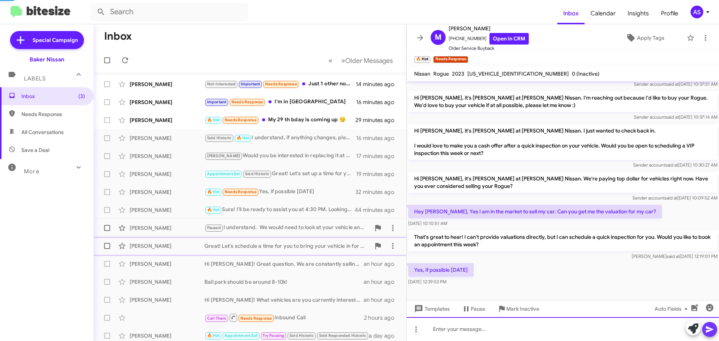
scroll to position [19, 0]
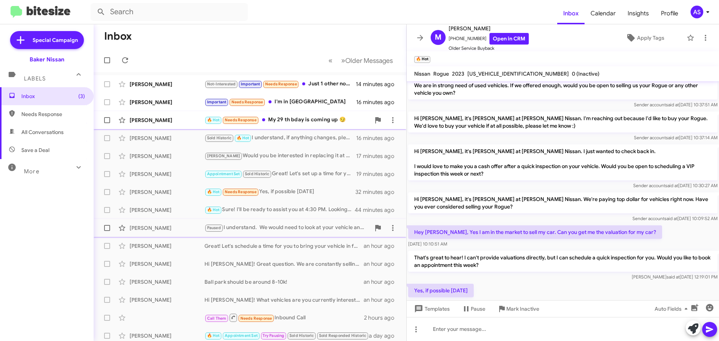
click at [295, 120] on div "🔥 Hot Needs Response My 29 th bday is coming up 😏" at bounding box center [287, 120] width 166 height 9
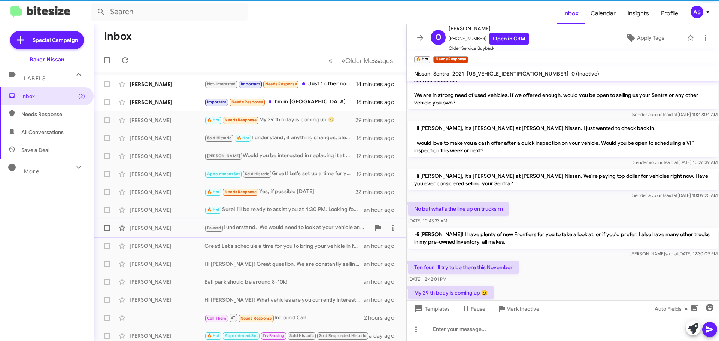
scroll to position [40, 0]
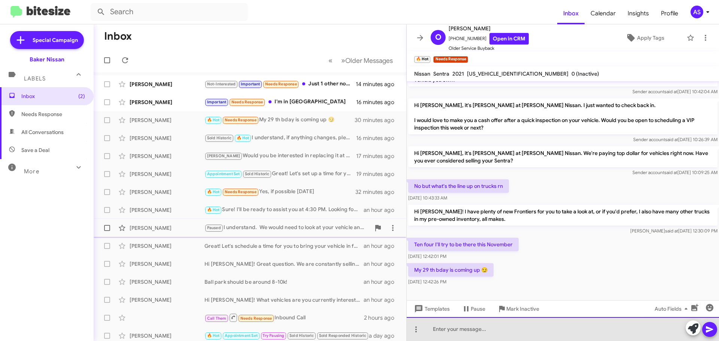
click at [540, 328] on div at bounding box center [563, 329] width 312 height 24
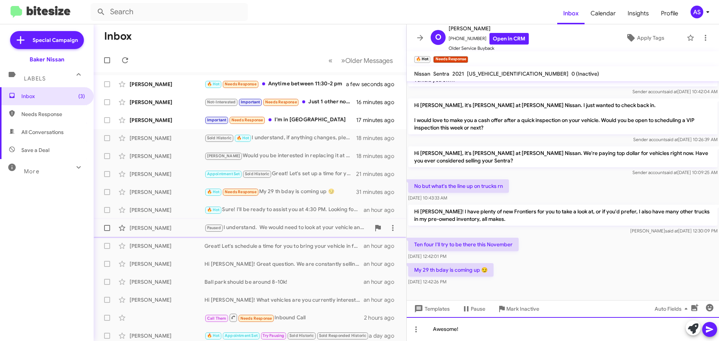
click at [507, 333] on div "Awesome!" at bounding box center [563, 329] width 312 height 24
click at [501, 331] on div "Awesome!" at bounding box center [563, 329] width 312 height 24
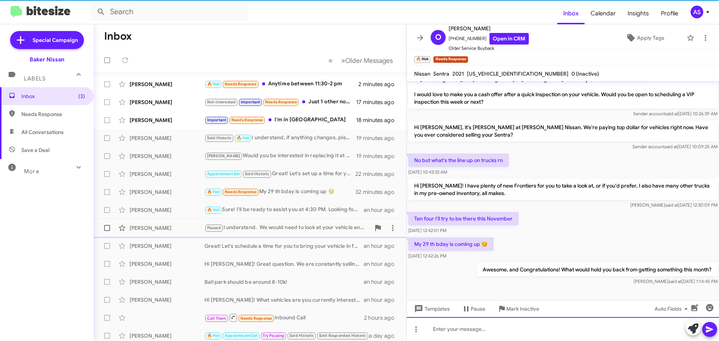
scroll to position [67, 0]
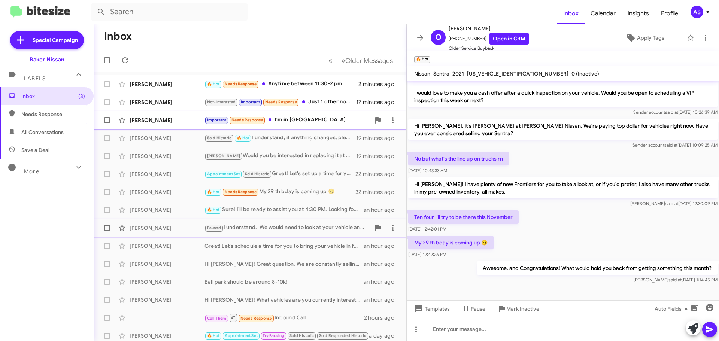
click at [315, 122] on div "Important Needs Response I'm in [GEOGRAPHIC_DATA]" at bounding box center [287, 120] width 166 height 9
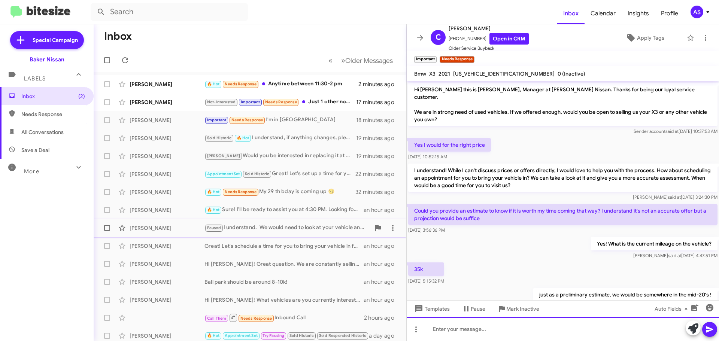
click at [516, 335] on div at bounding box center [563, 329] width 312 height 24
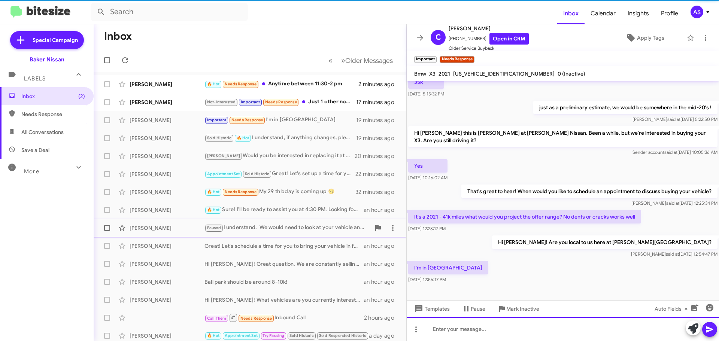
scroll to position [189, 0]
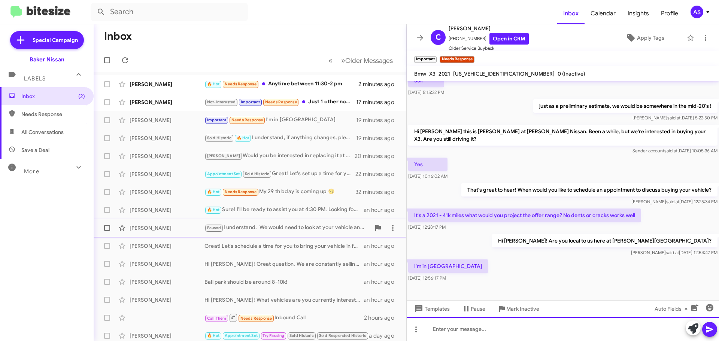
click at [535, 330] on div at bounding box center [563, 329] width 312 height 24
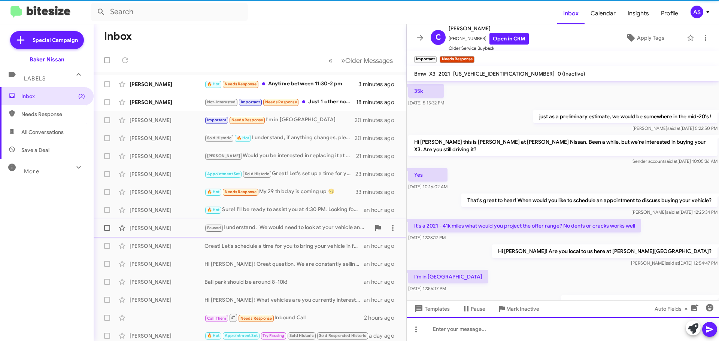
scroll to position [216, 0]
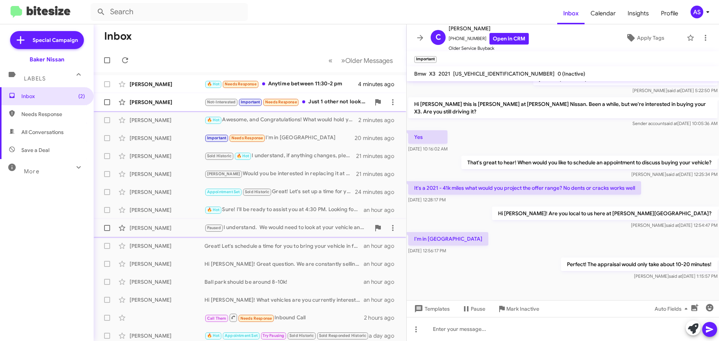
click at [327, 105] on div "Not-Interested Important Needs Response Just 1 other not looking to get rid of …" at bounding box center [287, 102] width 166 height 9
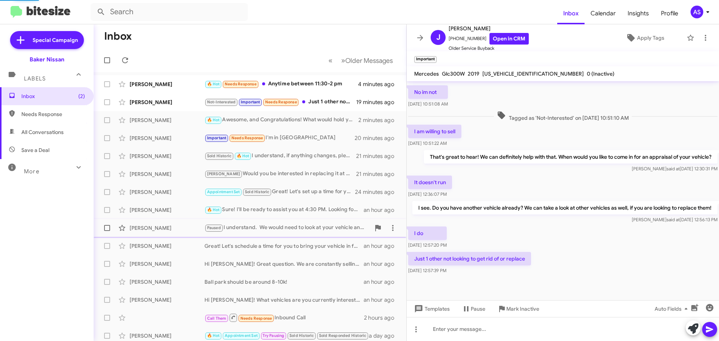
scroll to position [185, 0]
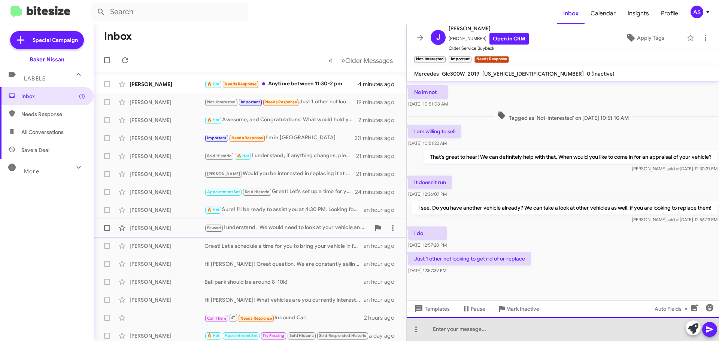
click at [503, 338] on div at bounding box center [563, 329] width 312 height 24
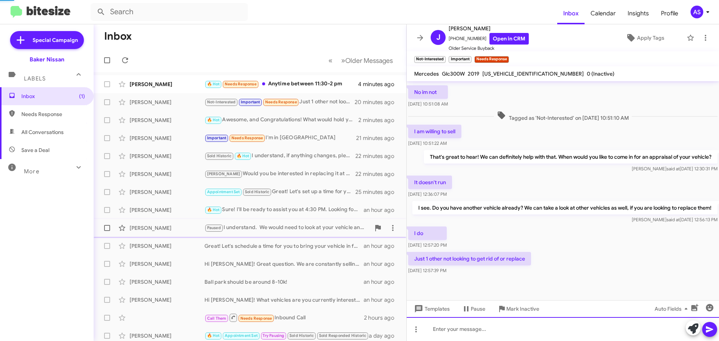
scroll to position [0, 0]
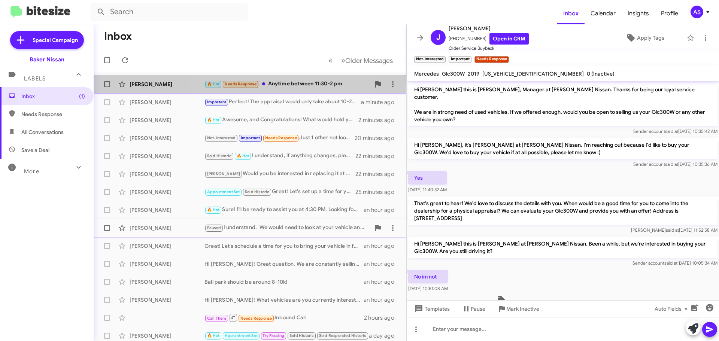
click at [292, 83] on div "🔥 Hot Needs Response Anytime between 11:30-2 pm" at bounding box center [287, 84] width 166 height 9
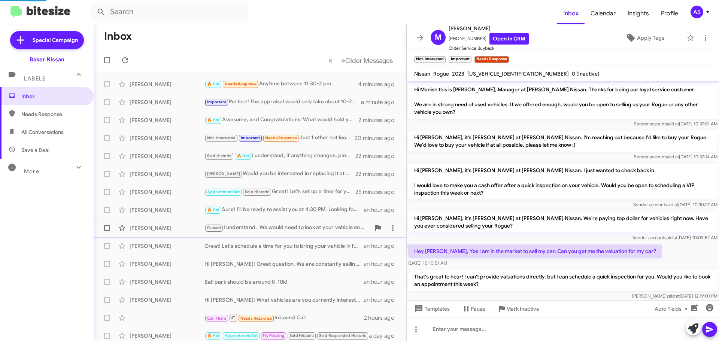
scroll to position [94, 0]
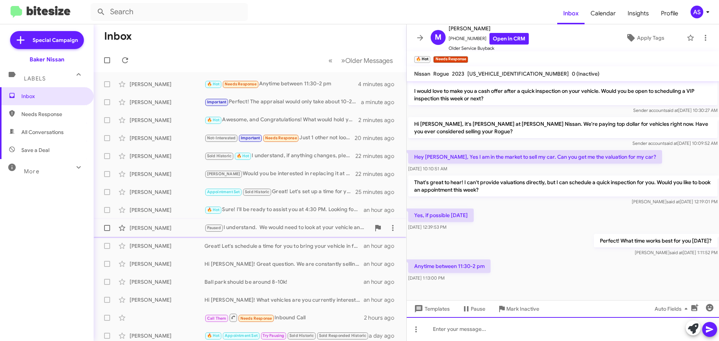
click at [529, 332] on div at bounding box center [563, 329] width 312 height 24
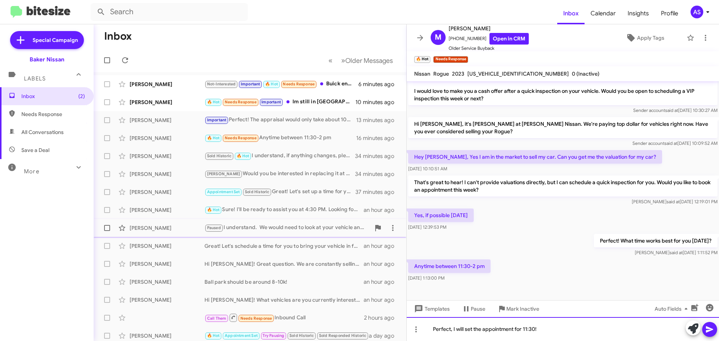
click at [558, 329] on div "Perfect, I will set the appointment for 11:30!" at bounding box center [563, 329] width 312 height 24
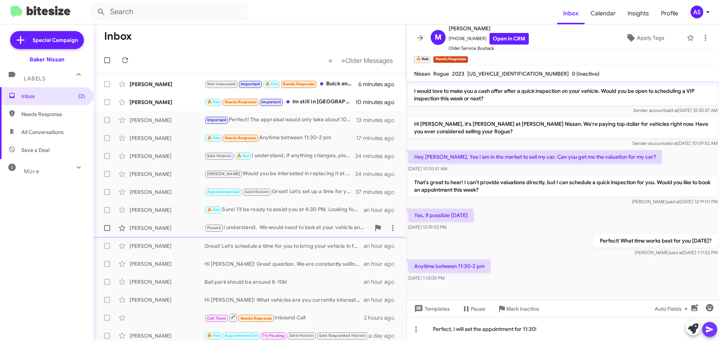
click at [713, 330] on icon at bounding box center [709, 329] width 9 height 9
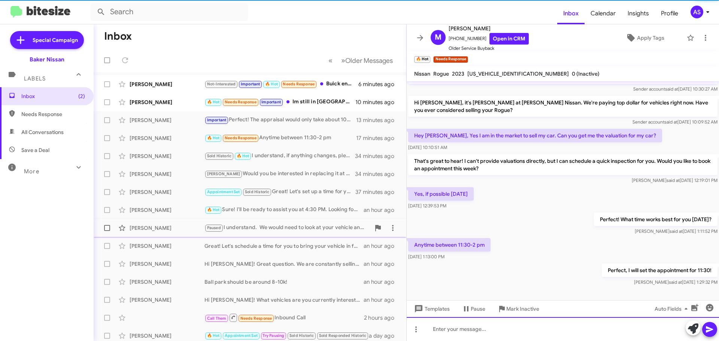
scroll to position [122, 0]
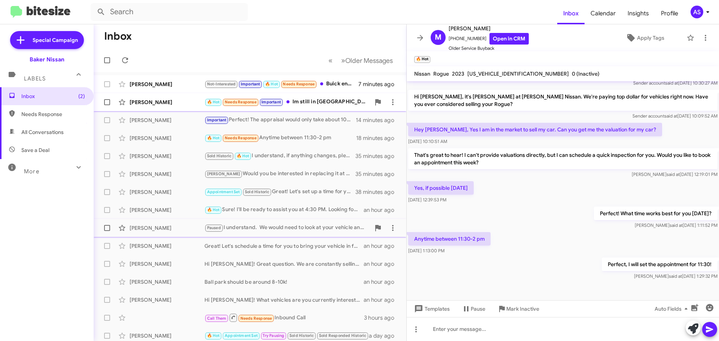
click at [310, 107] on div "[PERSON_NAME] 🔥 Hot Needs Response Important Im still in [GEOGRAPHIC_DATA] 11 m…" at bounding box center [250, 102] width 301 height 15
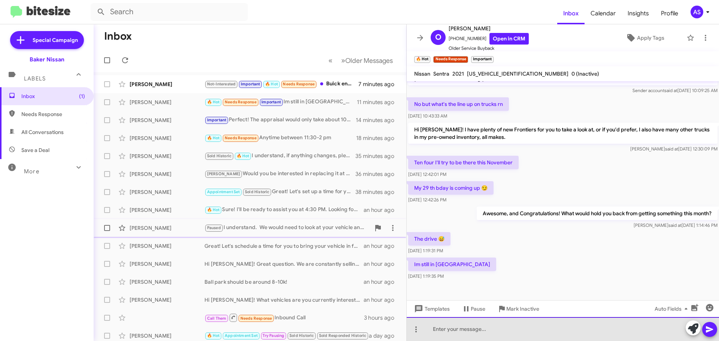
click at [493, 340] on div at bounding box center [563, 329] width 312 height 24
click at [515, 335] on div "We are in [GEOGRAPHIC_DATA]! 19630" at bounding box center [563, 329] width 312 height 24
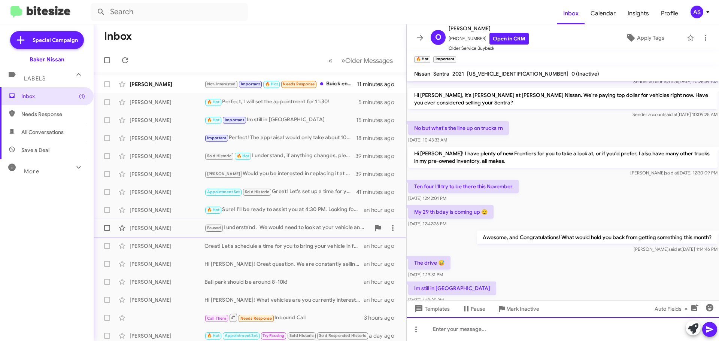
scroll to position [149, 0]
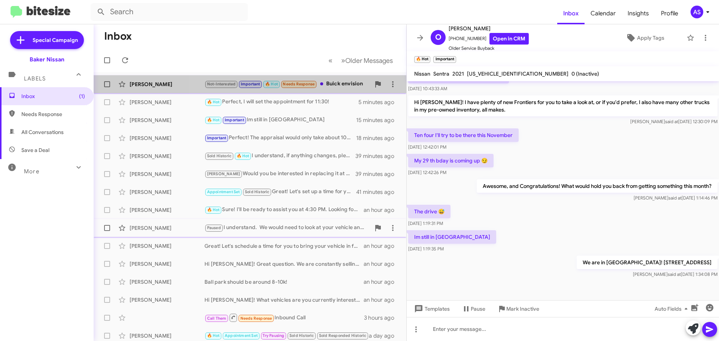
click at [340, 81] on div "Not-Interested Important 🔥 Hot Needs Response Buick envision" at bounding box center [287, 84] width 166 height 9
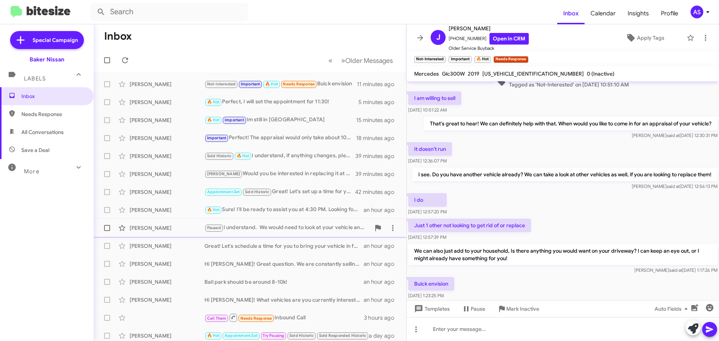
scroll to position [247, 0]
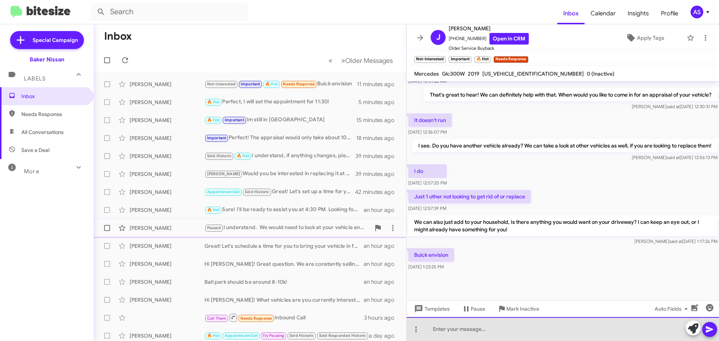
click at [452, 334] on div at bounding box center [563, 329] width 312 height 24
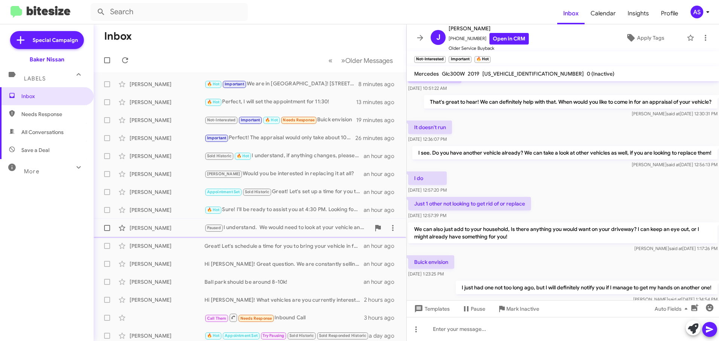
scroll to position [274, 0]
